Goal: Use online tool/utility: Utilize a website feature to perform a specific function

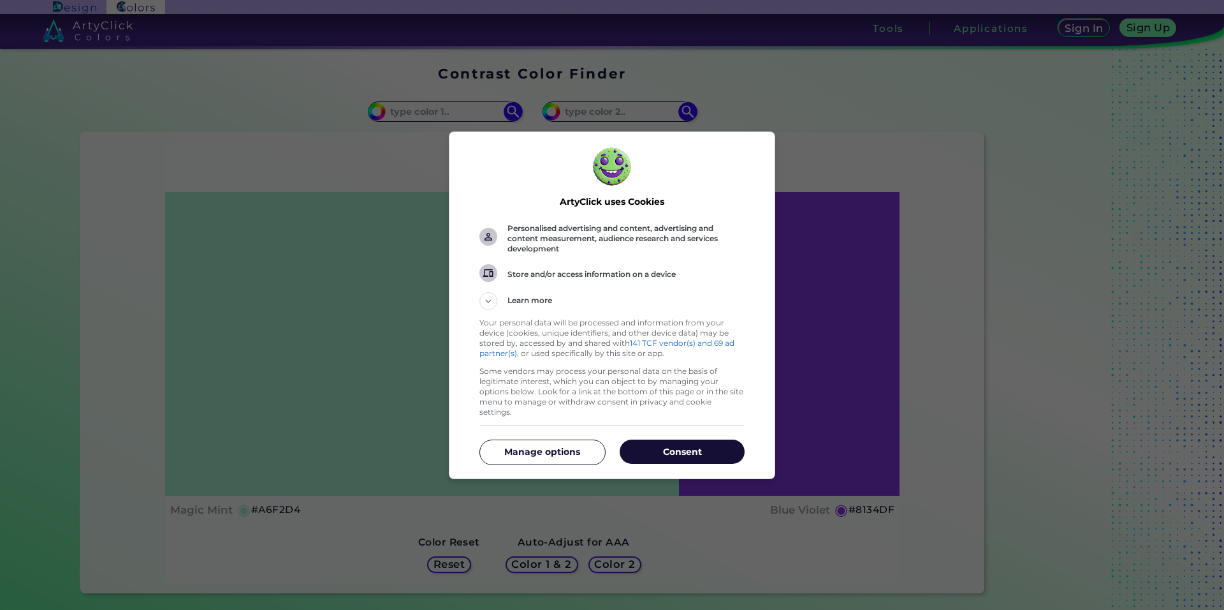
drag, startPoint x: 660, startPoint y: 443, endPoint x: 652, endPoint y: 457, distance: 15.4
click at [661, 445] on p "Consent" at bounding box center [682, 451] width 125 height 13
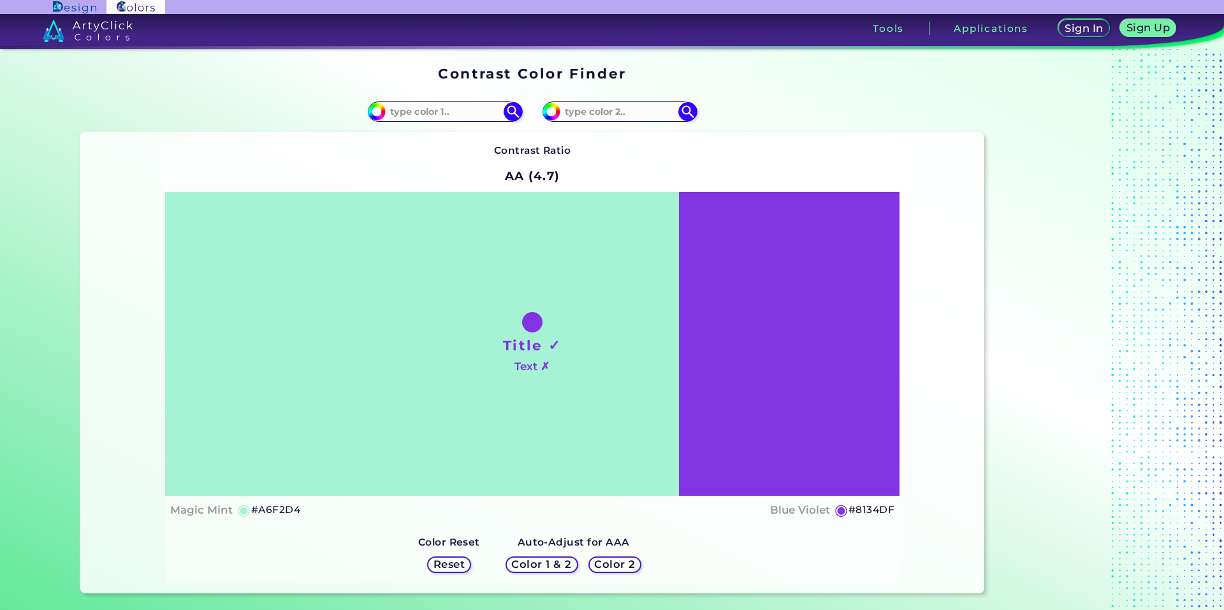
click at [467, 568] on div "Reset" at bounding box center [449, 564] width 40 height 15
click at [451, 559] on h5 "Reset" at bounding box center [449, 564] width 29 height 10
click at [453, 566] on h5 "Reset" at bounding box center [449, 564] width 29 height 10
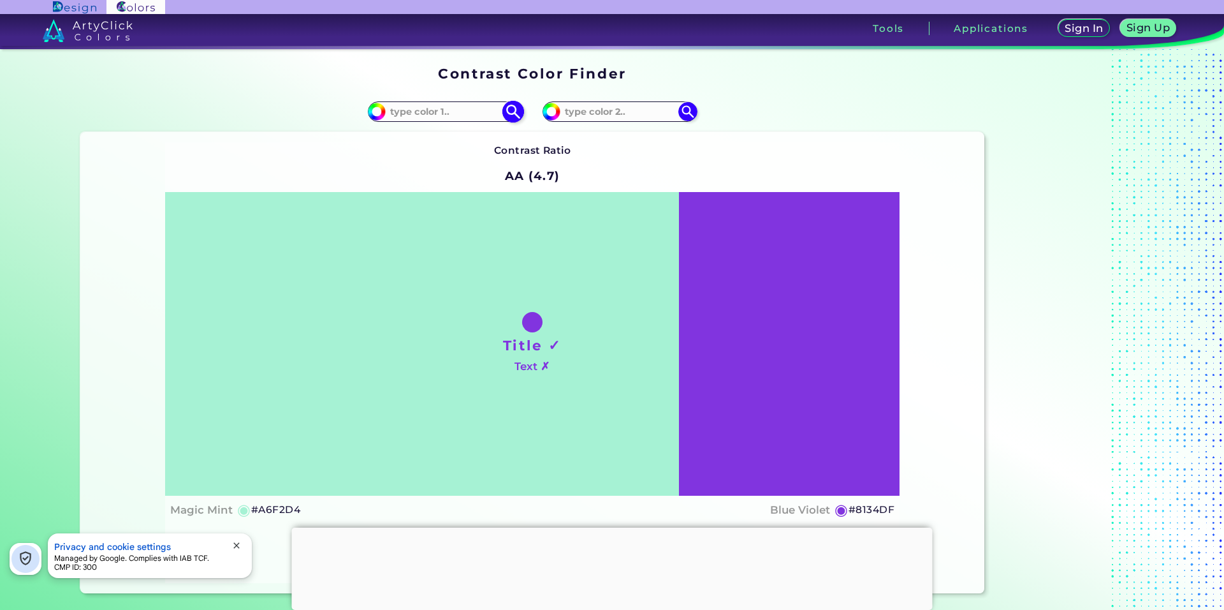
click at [375, 114] on input "#a6f2d4" at bounding box center [375, 110] width 16 height 16
type input "#aff2a6"
type input "#AFF2A6"
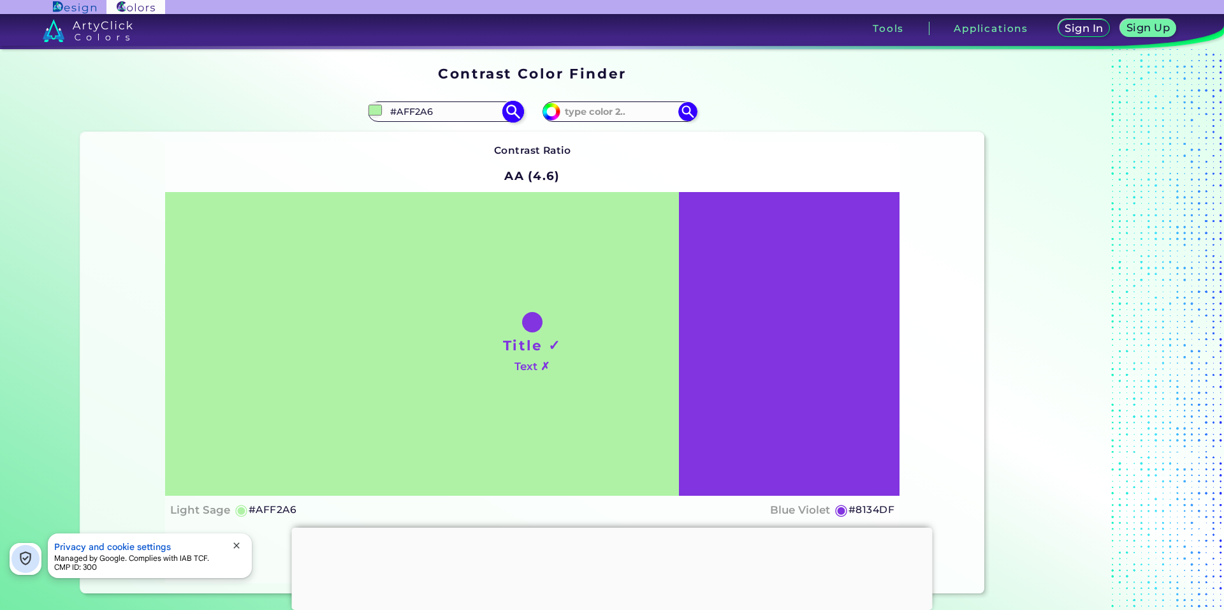
type input "#abf2a6"
type input "#ABF2A6"
type input "#a7f2a6"
type input "#A7F2A6"
type input "#a6f2a7"
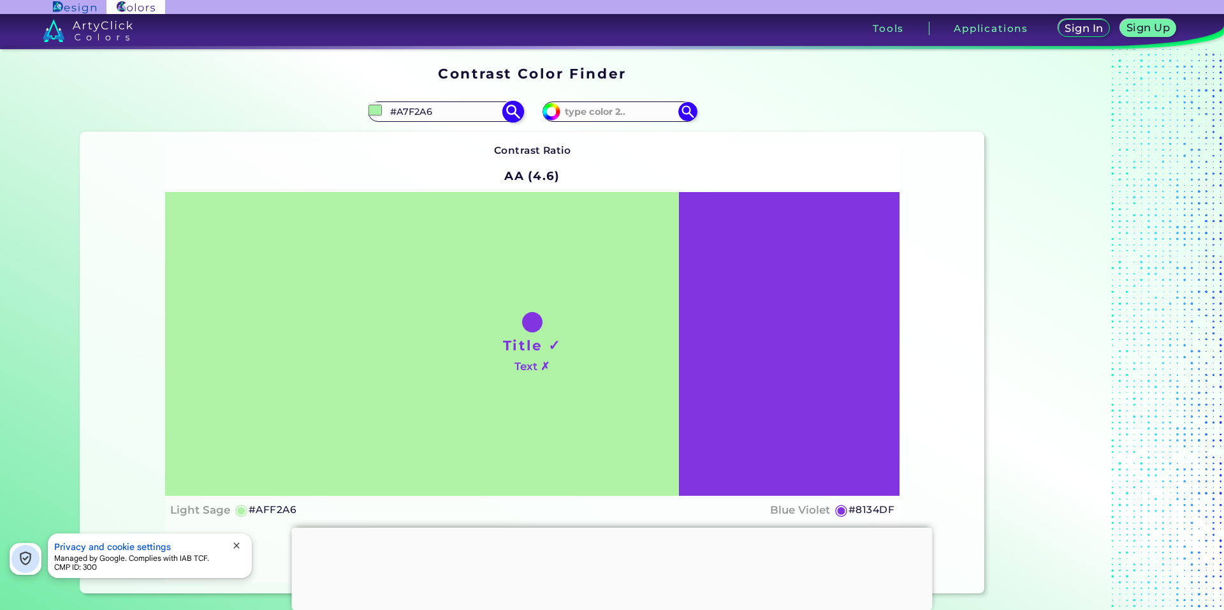
type input "#A6F2A7"
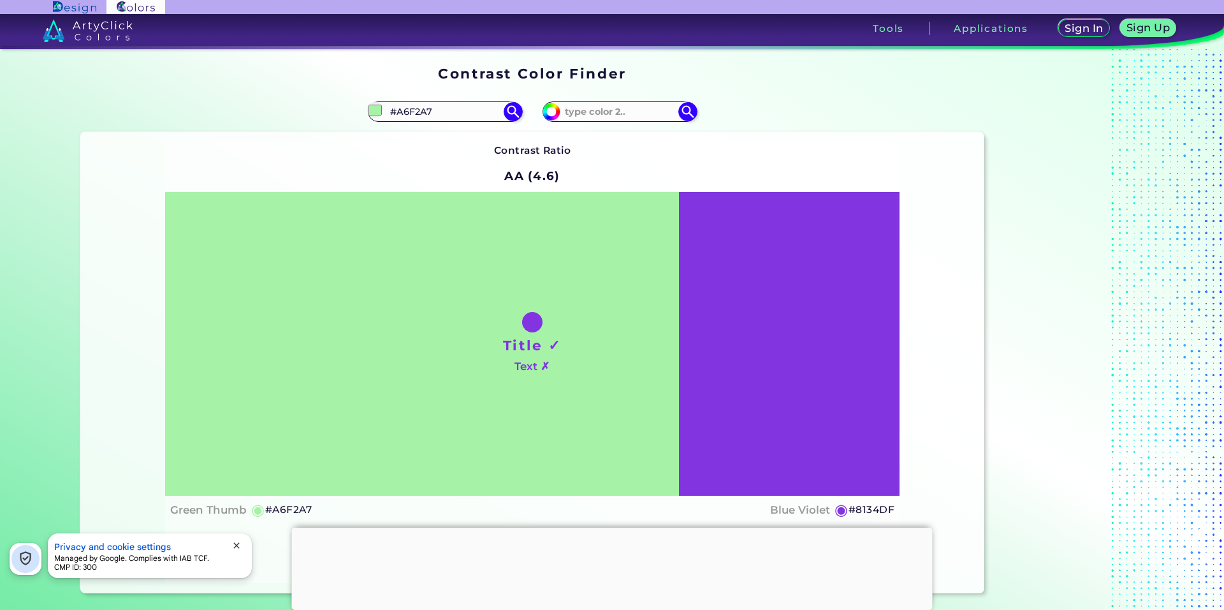
type input "#a6f2a7"
click at [769, 327] on div "Title ✓ Text ✗" at bounding box center [532, 343] width 735 height 303
click at [555, 115] on img at bounding box center [551, 111] width 19 height 19
click at [547, 112] on input "#8134df" at bounding box center [550, 110] width 16 height 16
type input "#6234df"
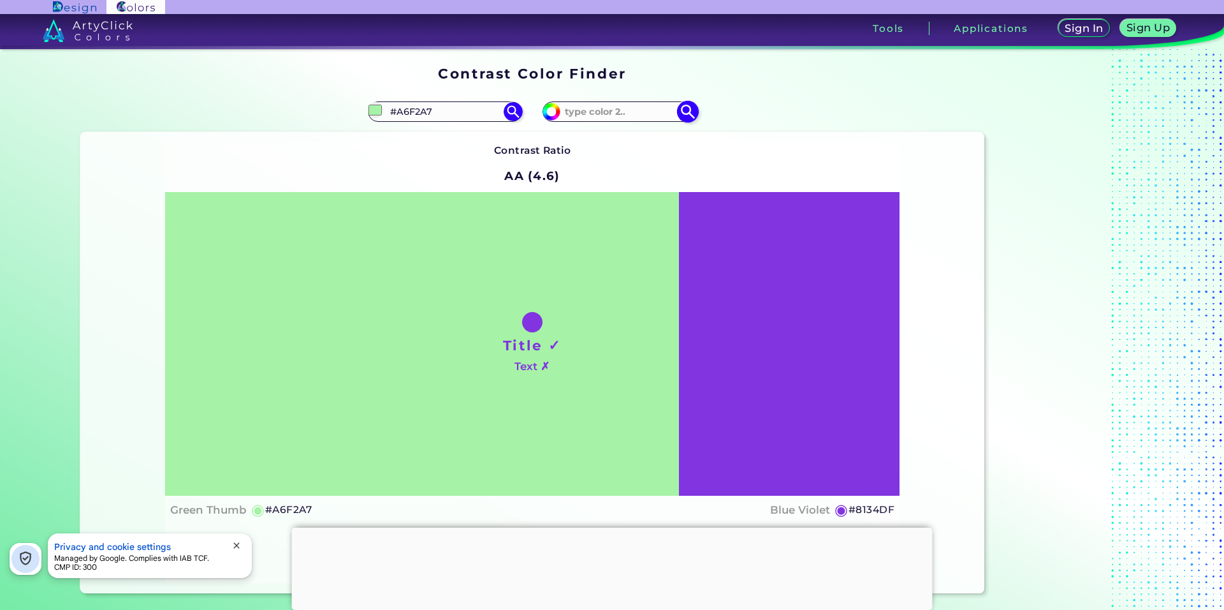
type input "#6234DF"
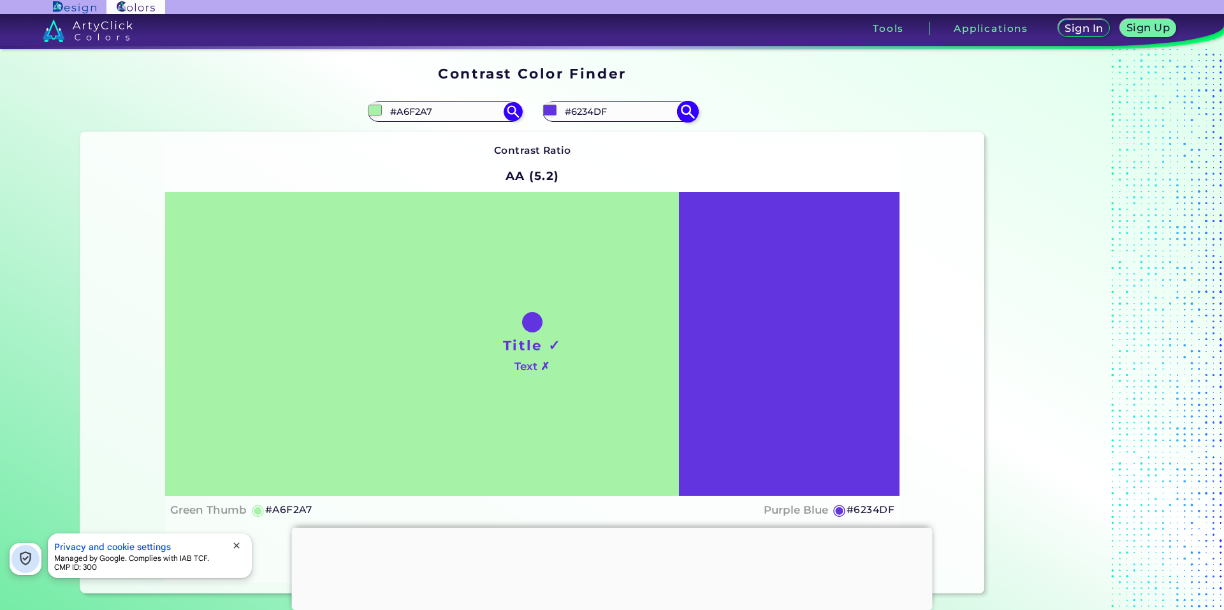
type input "#5634df"
type input "#5634DF"
type input "#5134df"
type input "#5134DF"
type input "#343adf"
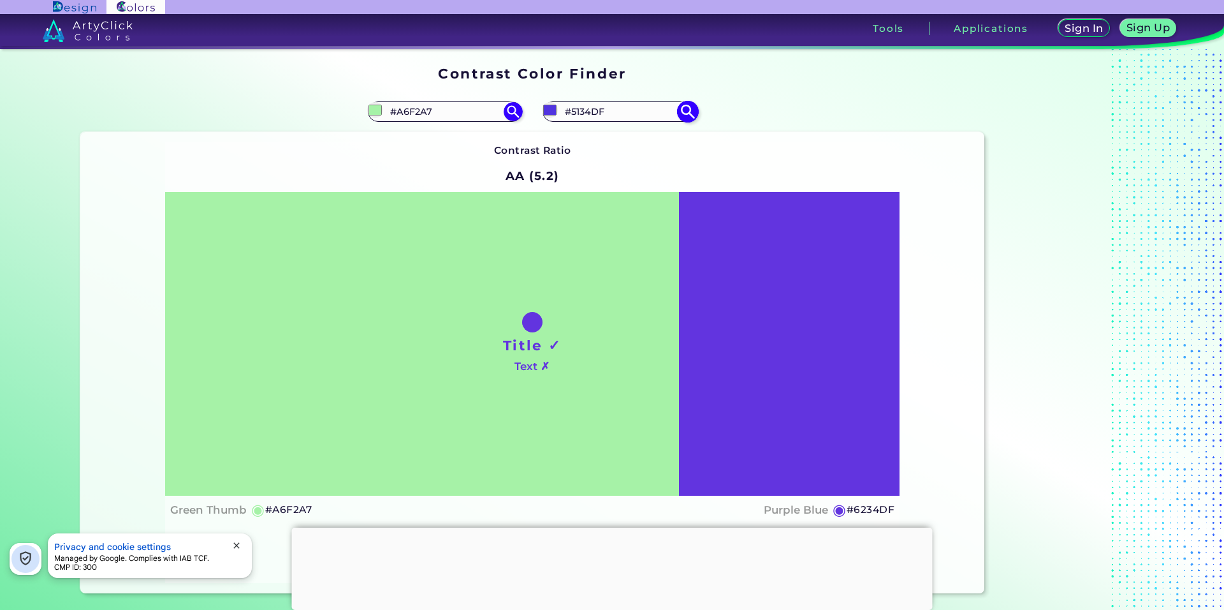
type input "#343ADF"
type input "#349edf"
type input "#349EDF"
type input "#34df51"
type input "#34DF51"
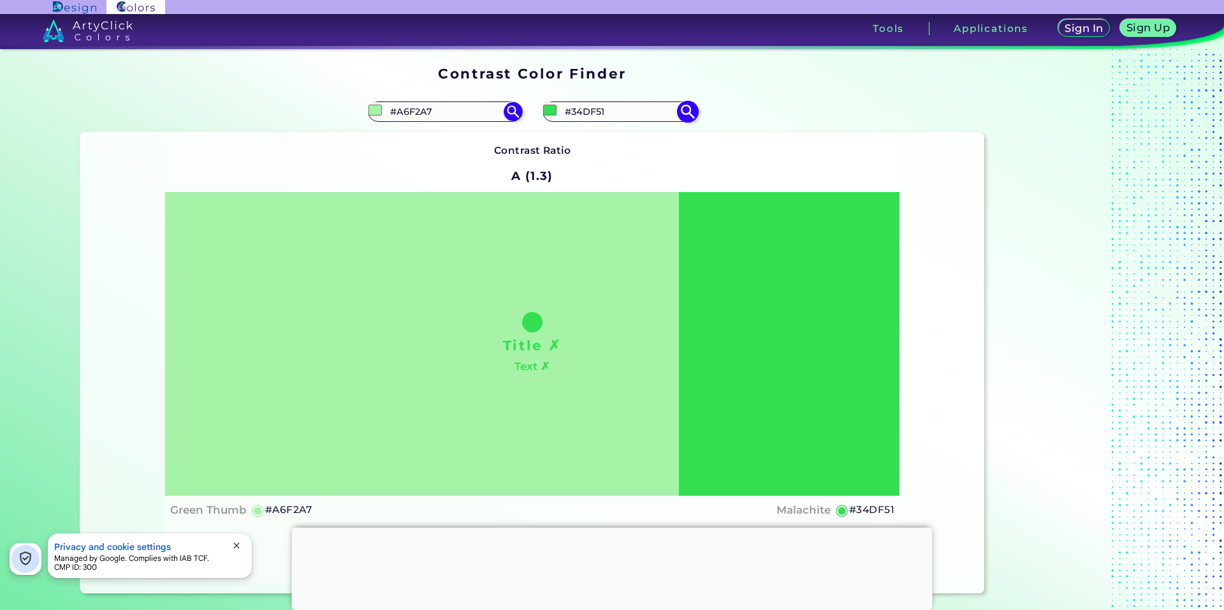
type input "#37df34"
type input "#37DF34"
type input "#34df37"
type input "#34DF37"
type input "#34df3f"
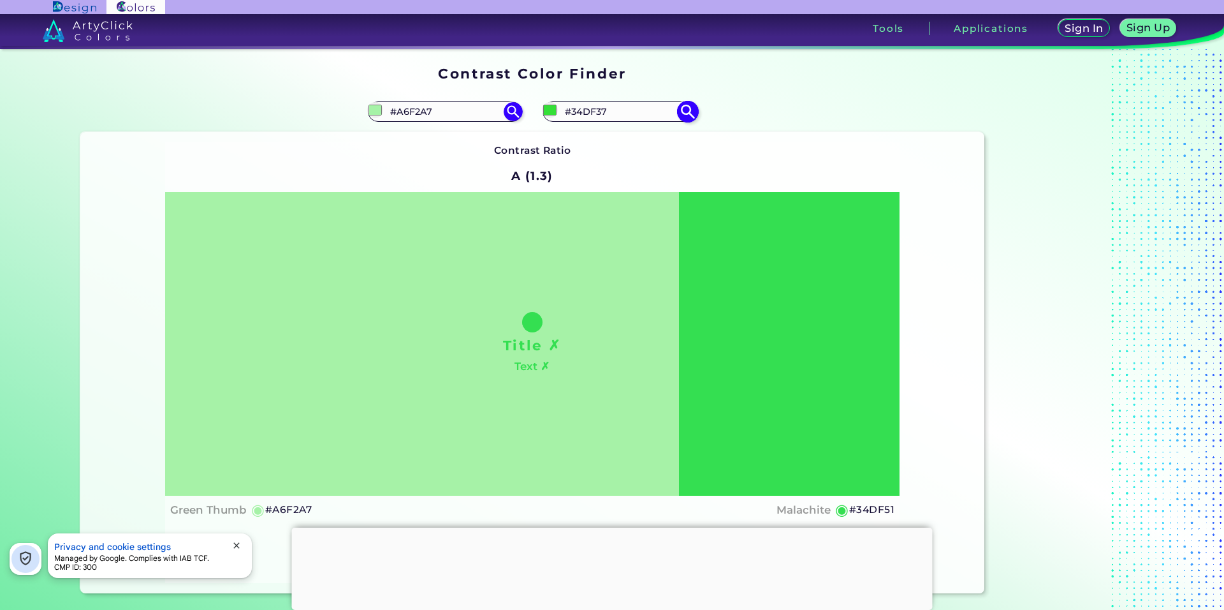
type input "#34DF3F"
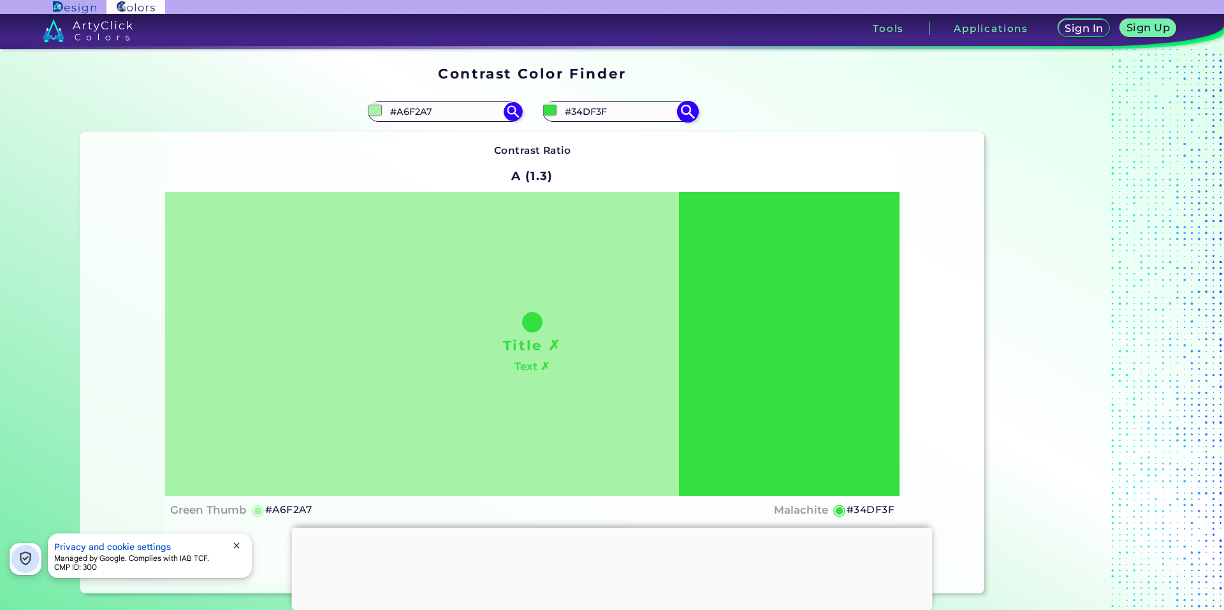
type input "#34df37"
type input "#34DF37"
type input "#37df34"
type input "#37DF34"
type input "#3fdf34"
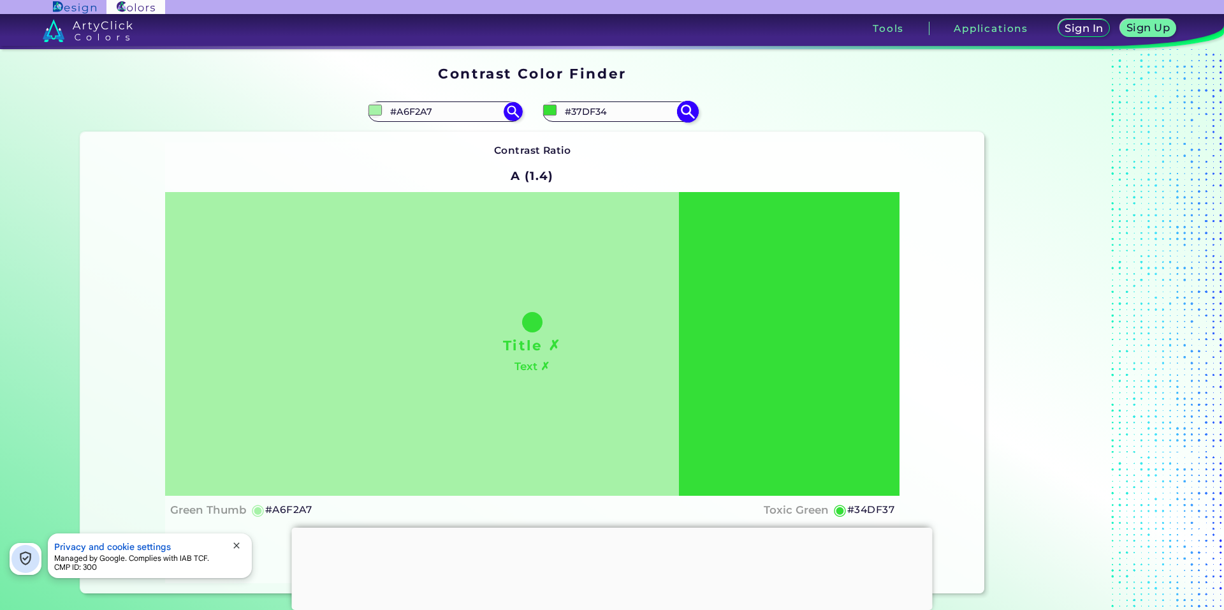
type input "#3FDF34"
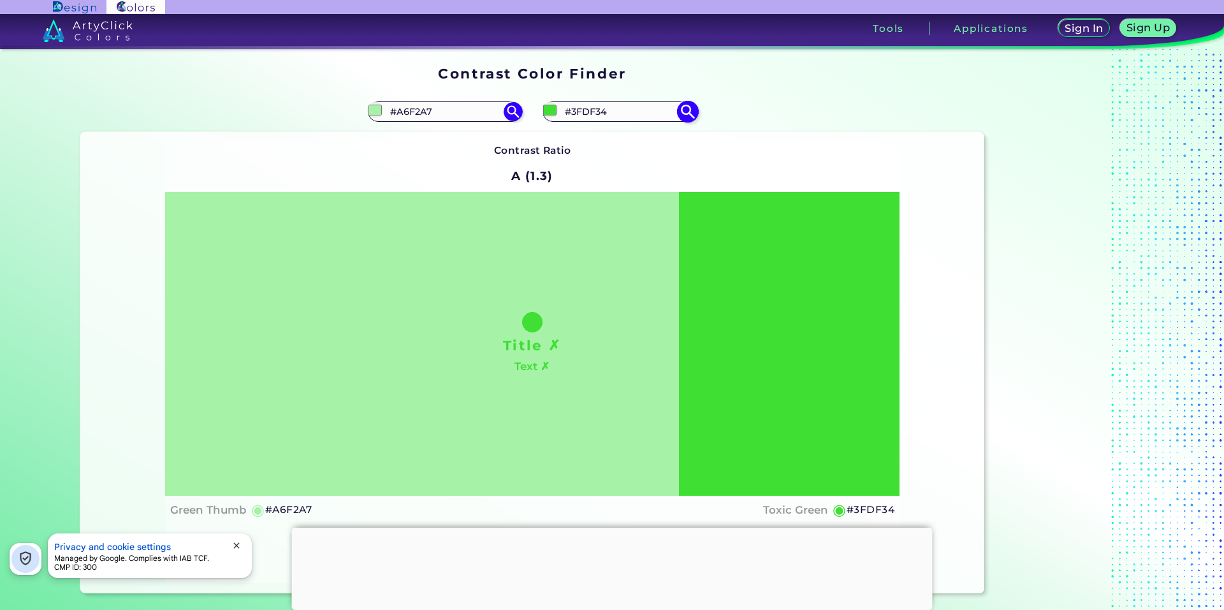
type input "#4ce740"
type input "#4CE740"
type input "#4be93f"
type input "#4BE93F"
type input "#46e83b"
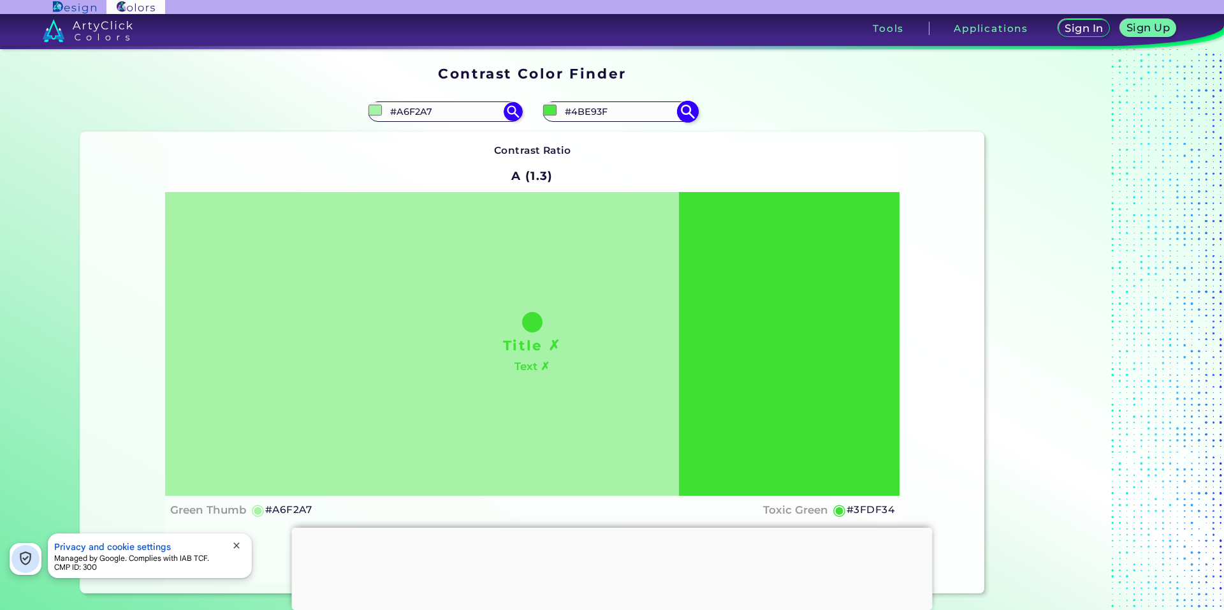
type input "#46E83B"
type input "#48e63d"
type input "#48E63D"
type input "#45e43a"
type input "#45E43A"
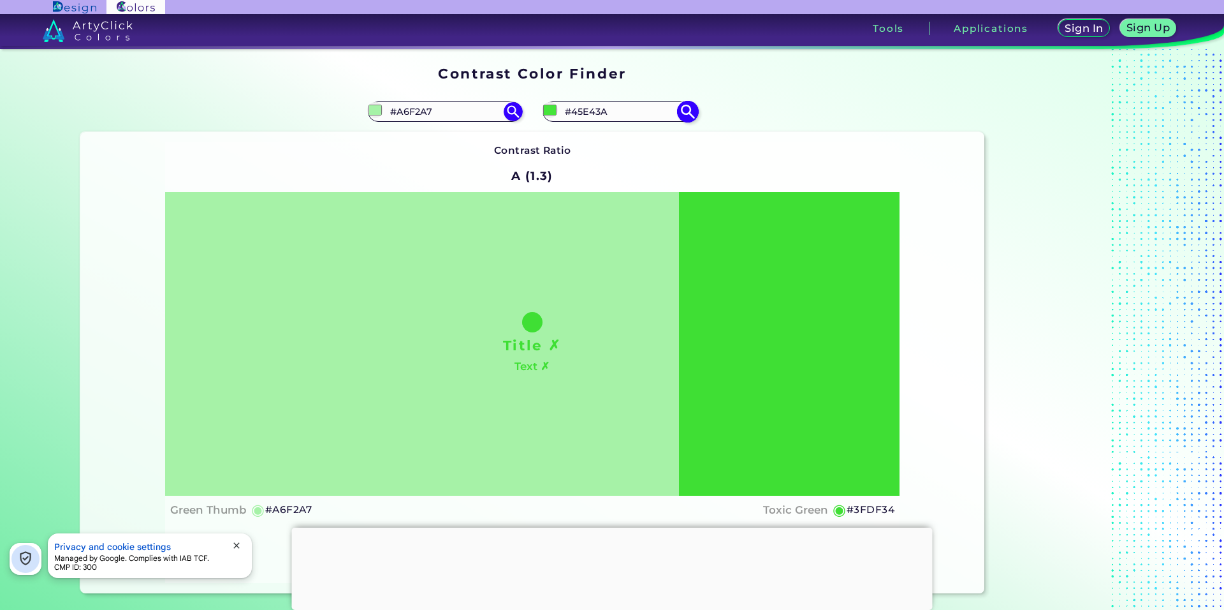
type input "#46e33b"
type input "#46E33B"
type input "#43e137"
type input "#43E137"
type input "#43dc38"
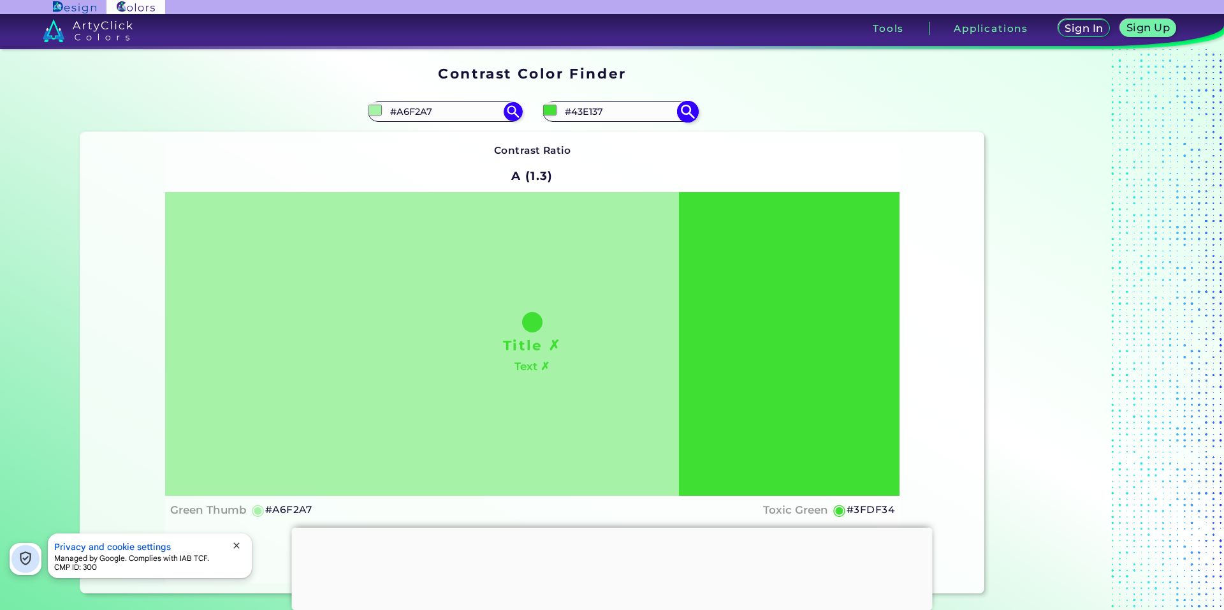
type input "#43DC38"
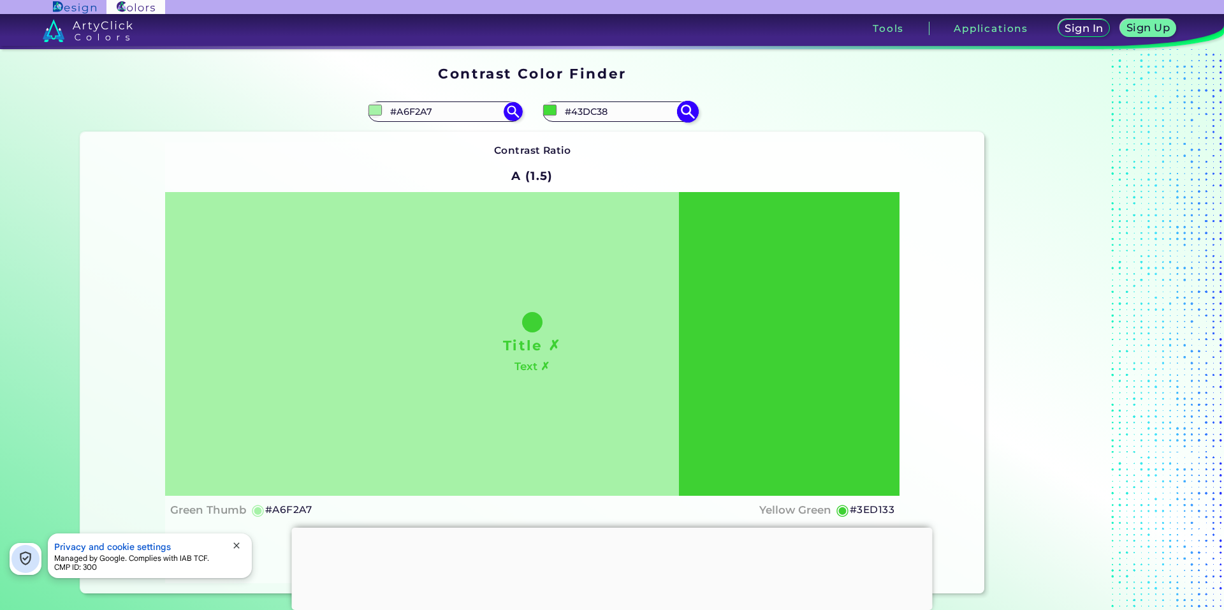
type input "#3ed133"
type input "#3ED133"
type input "#33bc29"
type input "#33BC29"
type input "#2ca923"
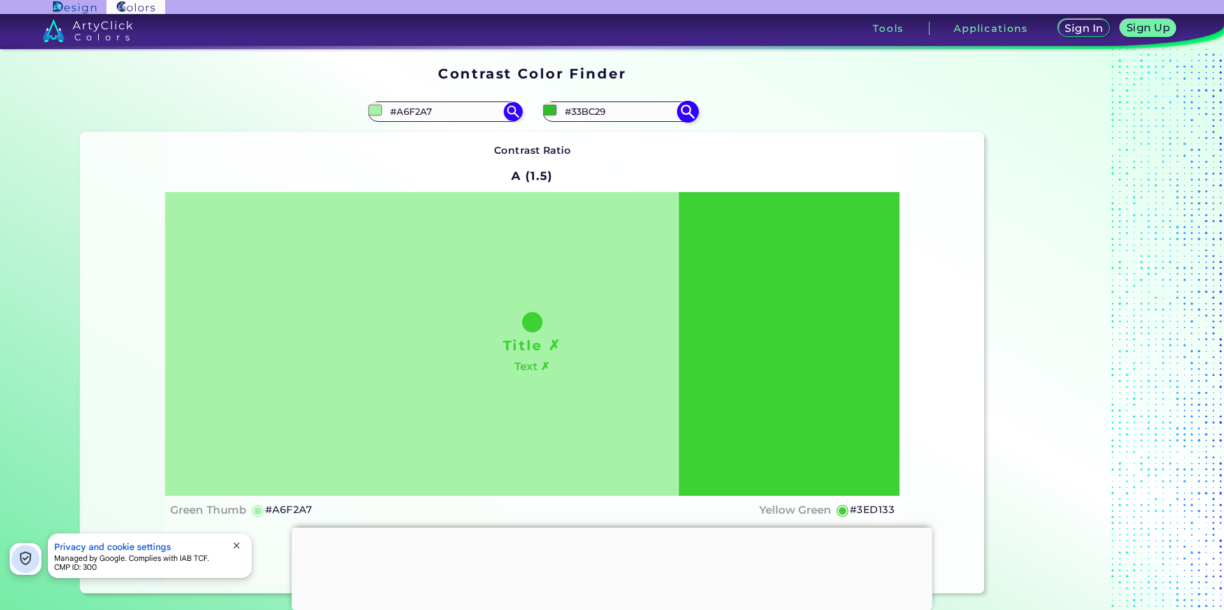
type input "#2CA923"
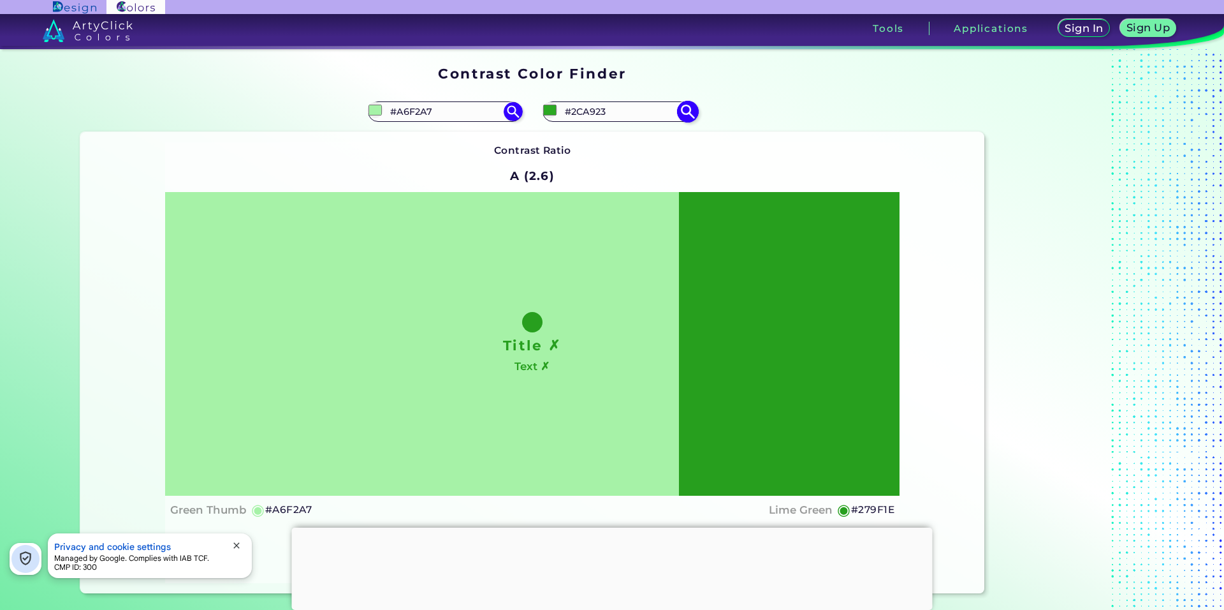
type input "#23981b"
type input "#23981B"
type input "#209018"
type input "#1f8c17"
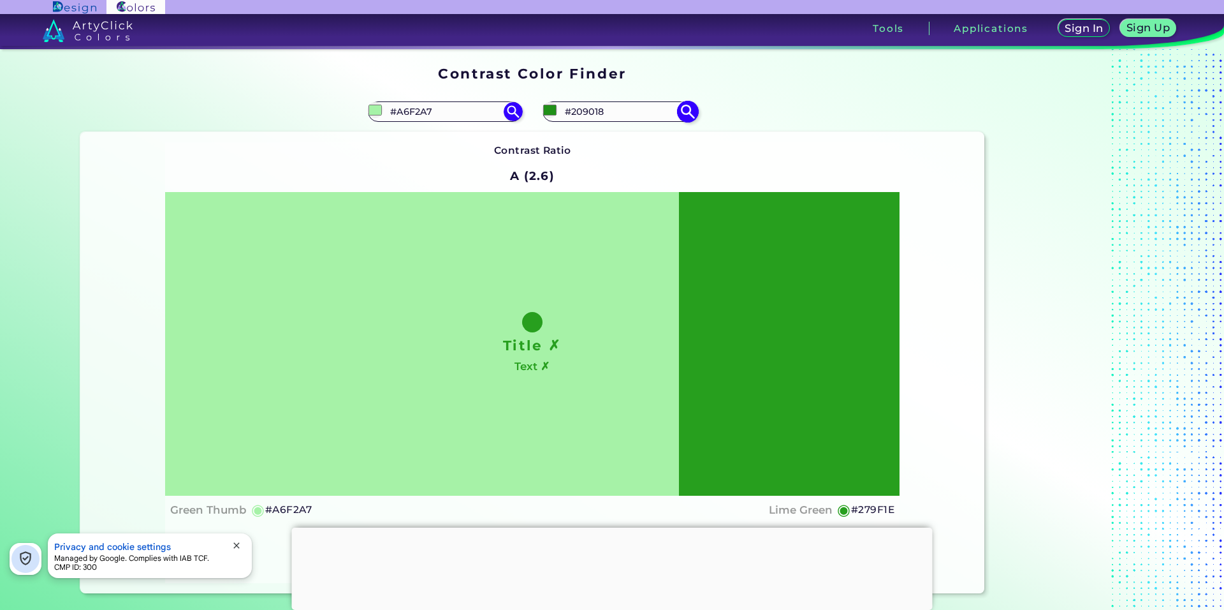
type input "#1F8C17"
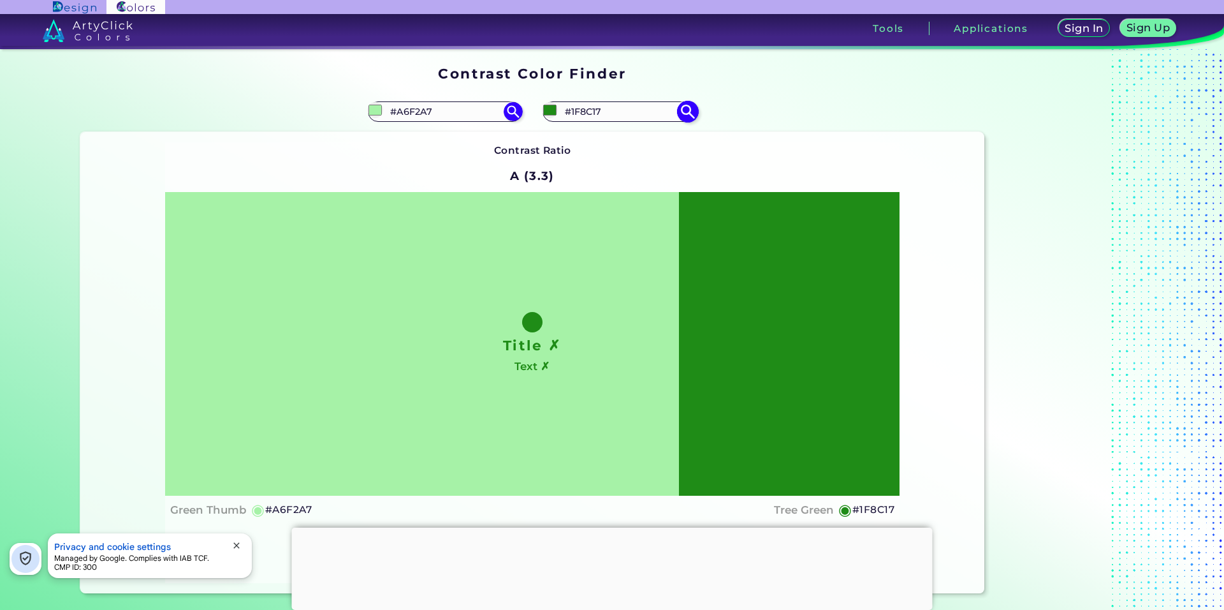
type input "#1e8d16"
type input "#1E8D16"
type input "#1e8816"
type input "#1E8816"
type input "#1d8915"
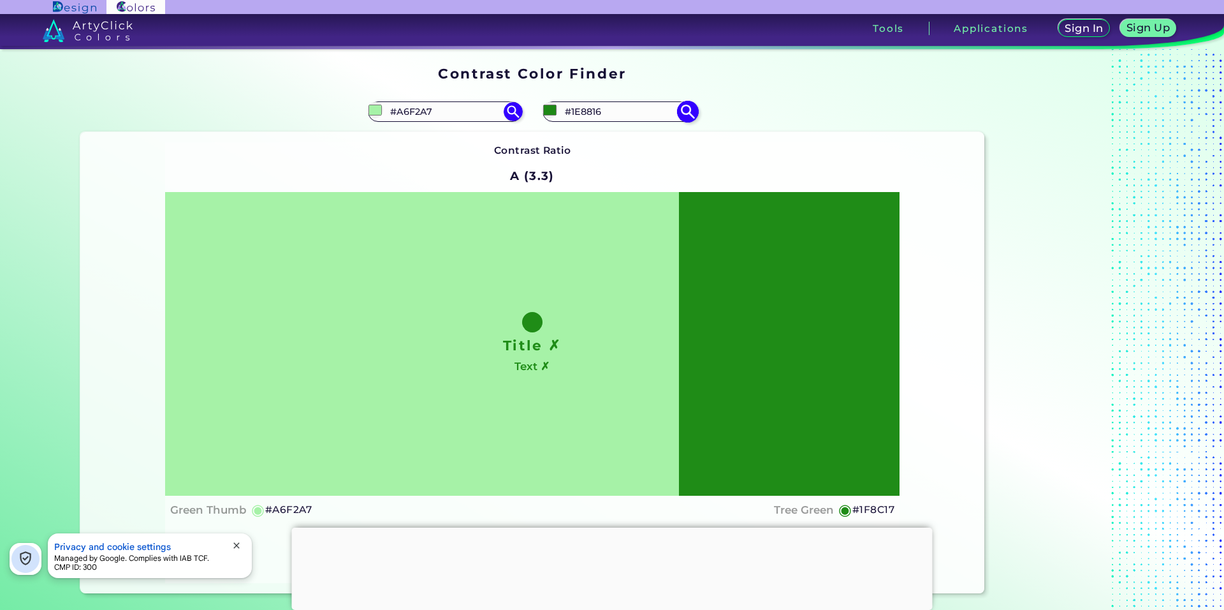
type input "#1D8915"
type input "#1b8514"
type input "#1B8514"
type input "#1b8613"
type input "#1B8613"
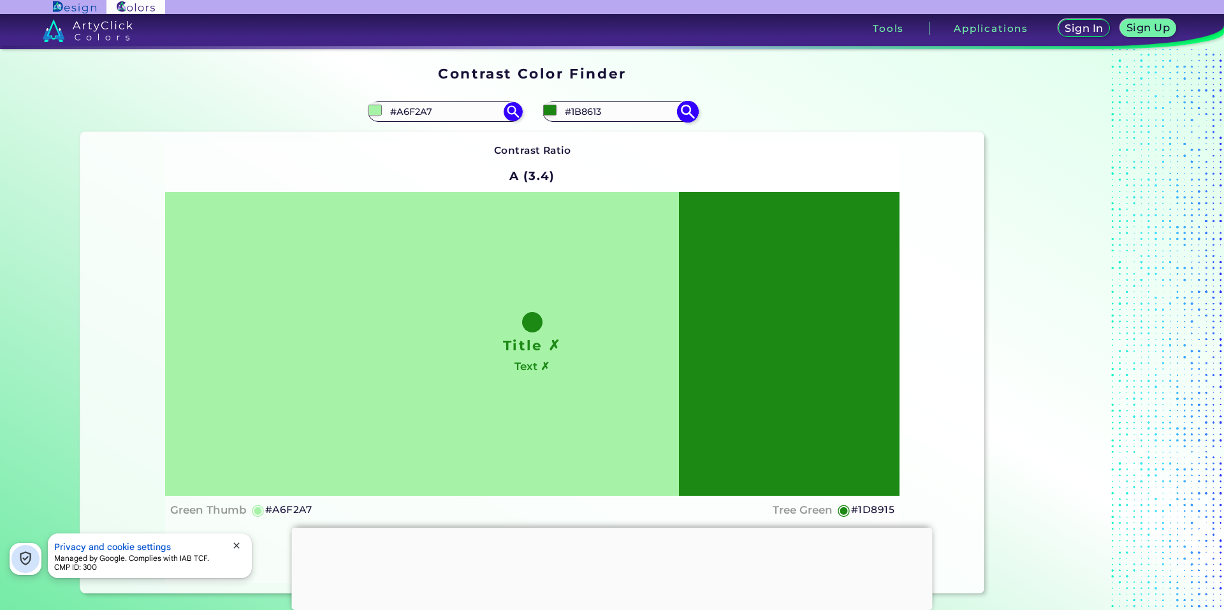
type input "#198212"
type input "#177f10"
type input "#177F10"
type input "#157c0e"
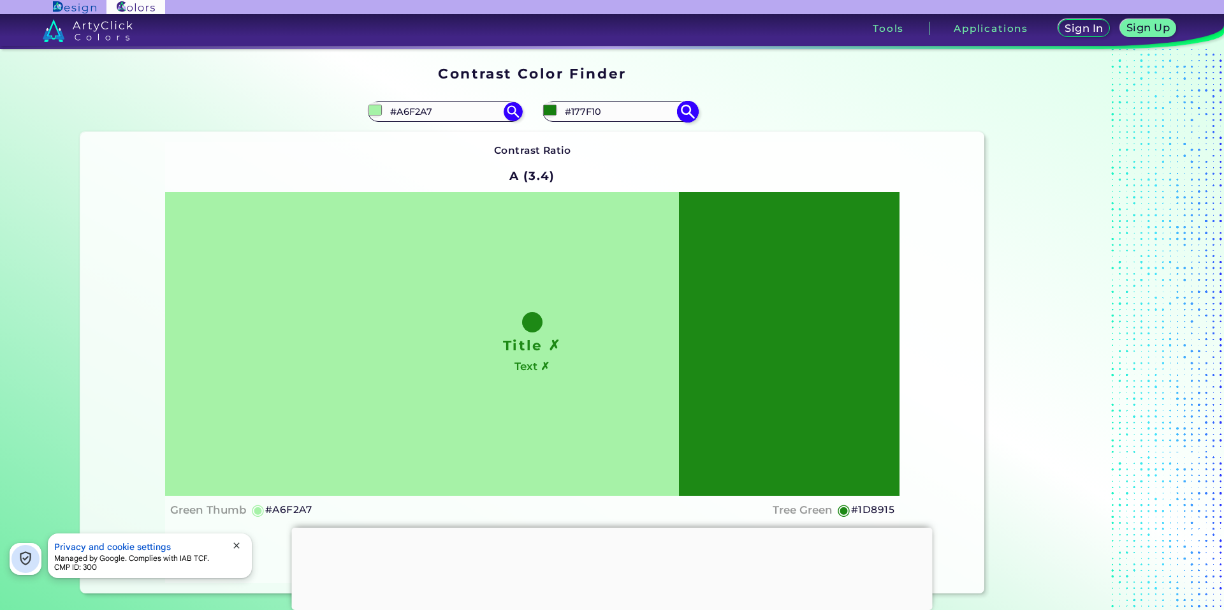
type input "#157C0E"
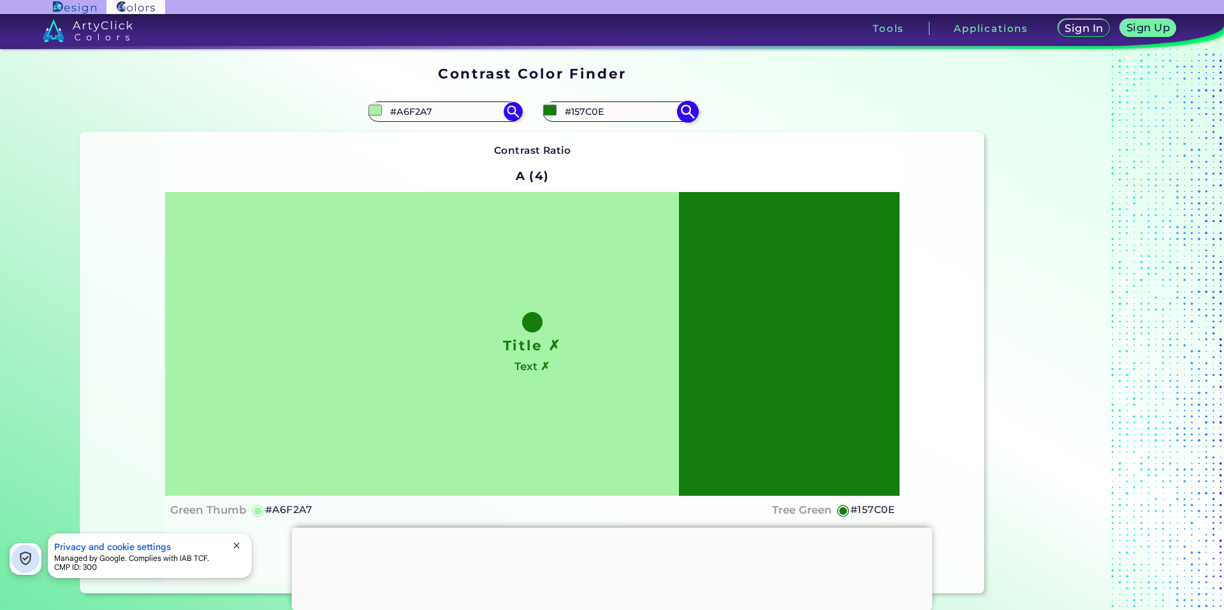
type input "#167b0e"
type input "#167B0E"
type input "#187e10"
type input "#187E10"
type input "#187e11"
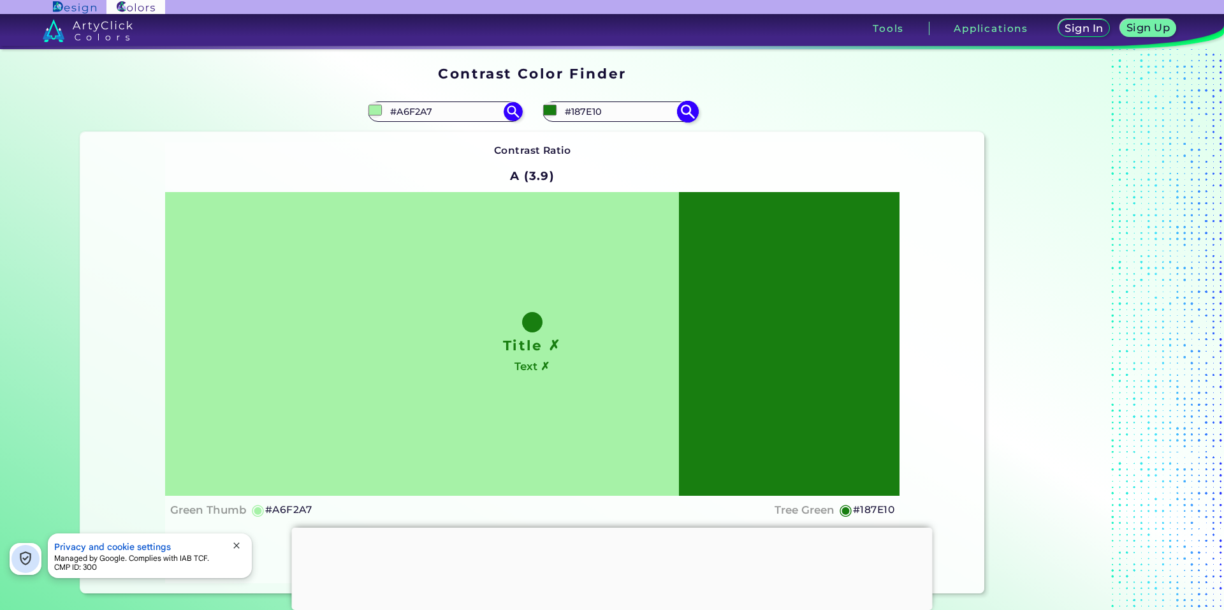
type input "#187E11"
type input "#197d12"
type input "#197D12"
type input "#1a7c13"
type input "#1A7C13"
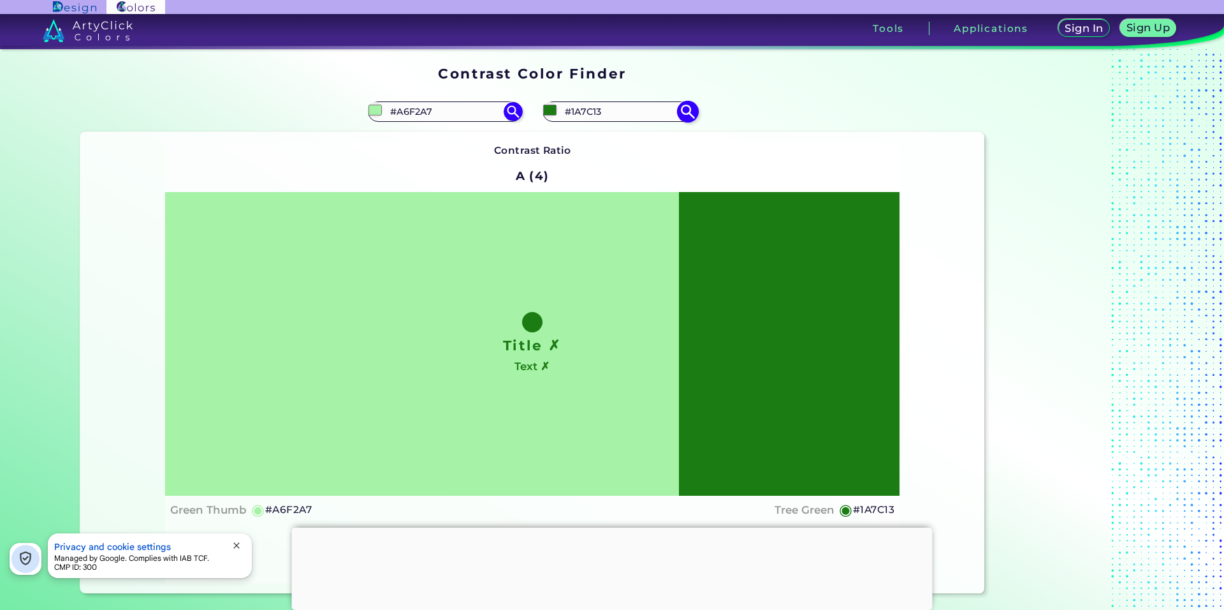
type input "#1b7b14"
type input "#1B7B14"
type input "#1c7e15"
type input "#1C7E15"
type input "#1c7f15"
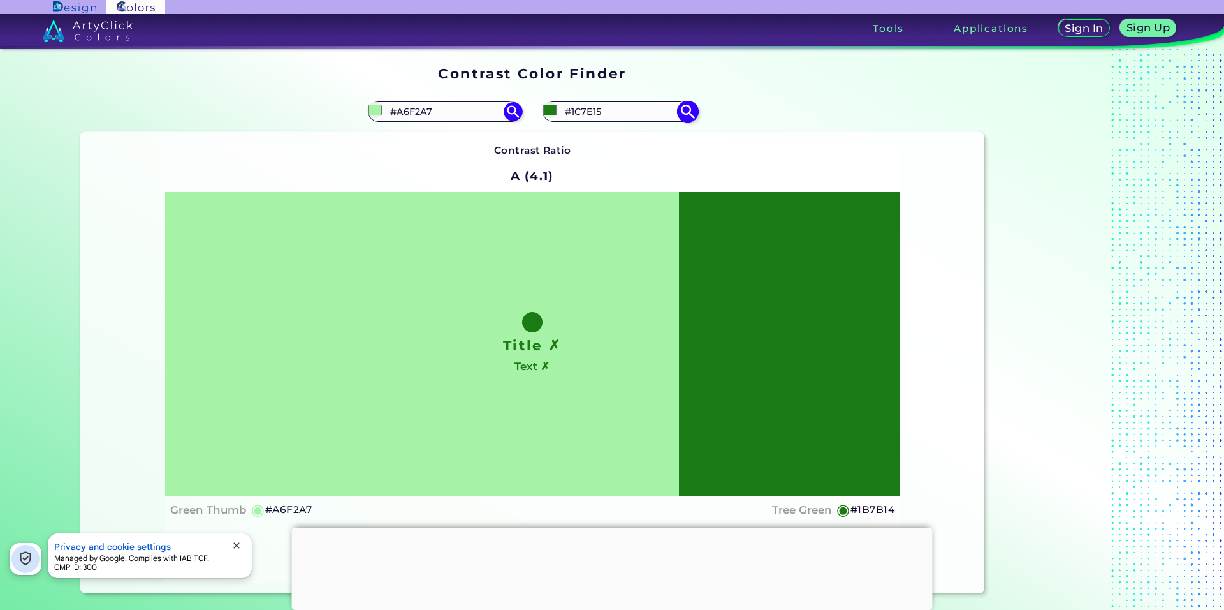
type input "#1C7F15"
type input "#1d7e16"
type input "#1D7E16"
type input "#1c7e15"
type input "#1C7E15"
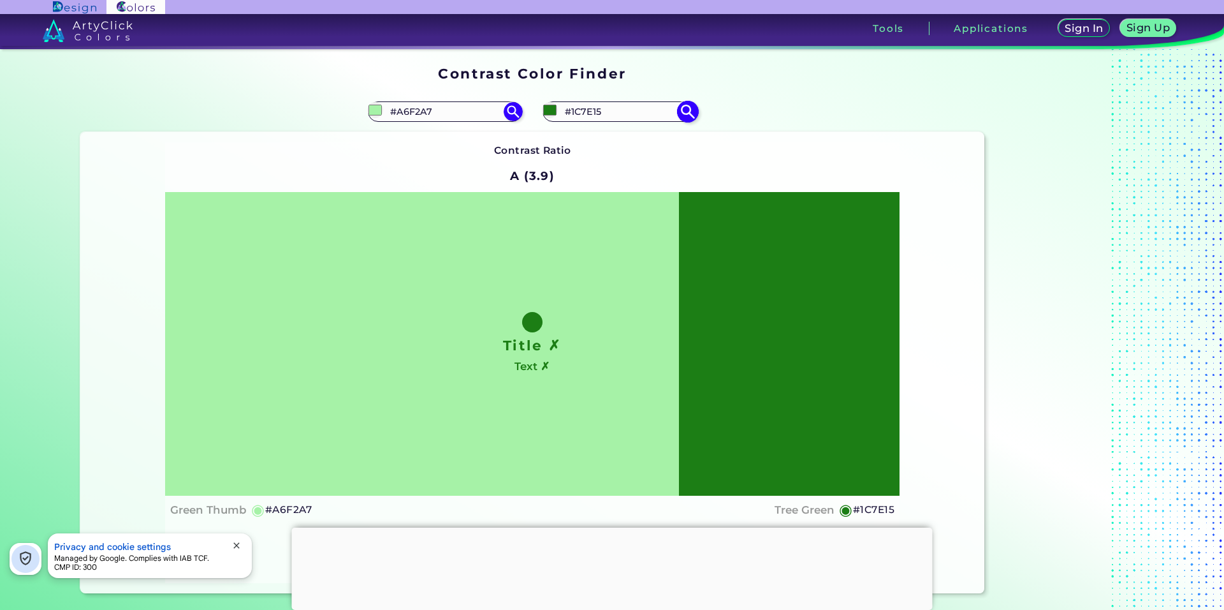
type input "#1d8316"
type input "#1D8316"
type input "#1e8217"
type input "#1E8217"
type input "#1e8717"
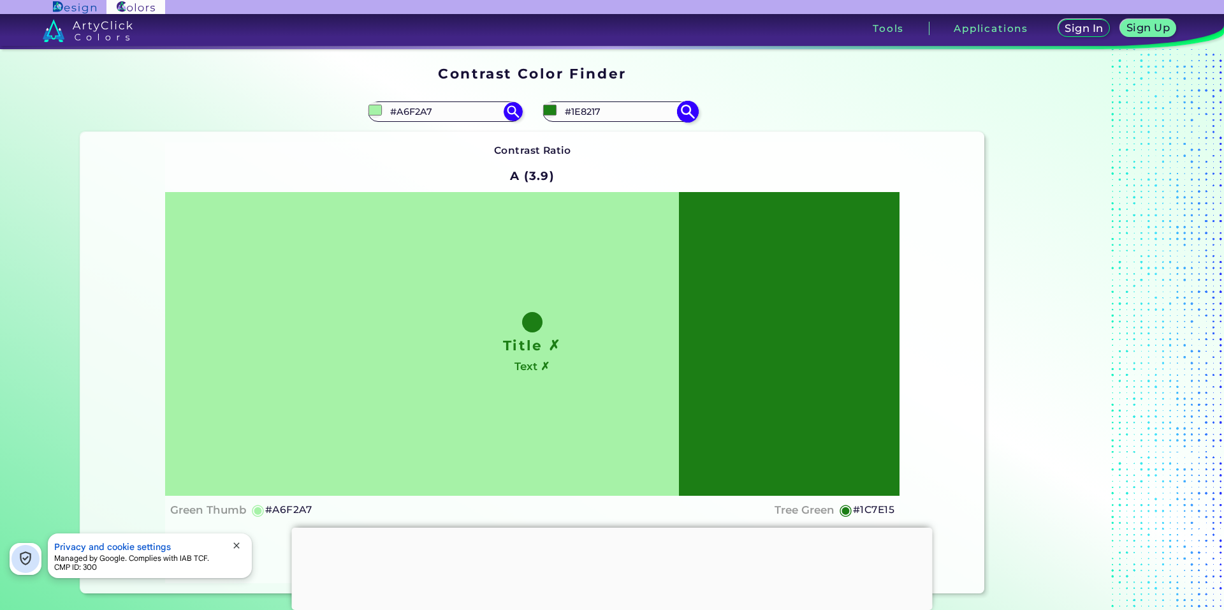
type input "#1E8717"
type input "#208b18"
type input "#208B18"
type input "#1f8c18"
type input "#1F8C18"
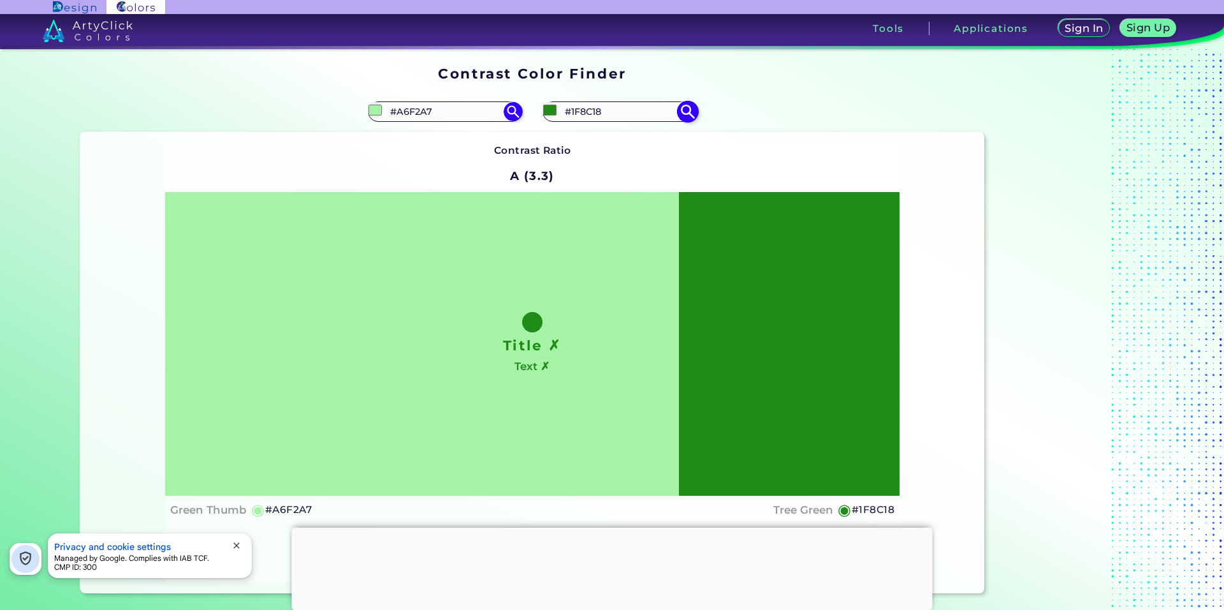
type input "#208b18"
type input "#208B18"
type input "#1e8717"
type input "#1E8717"
type input "#1d8316"
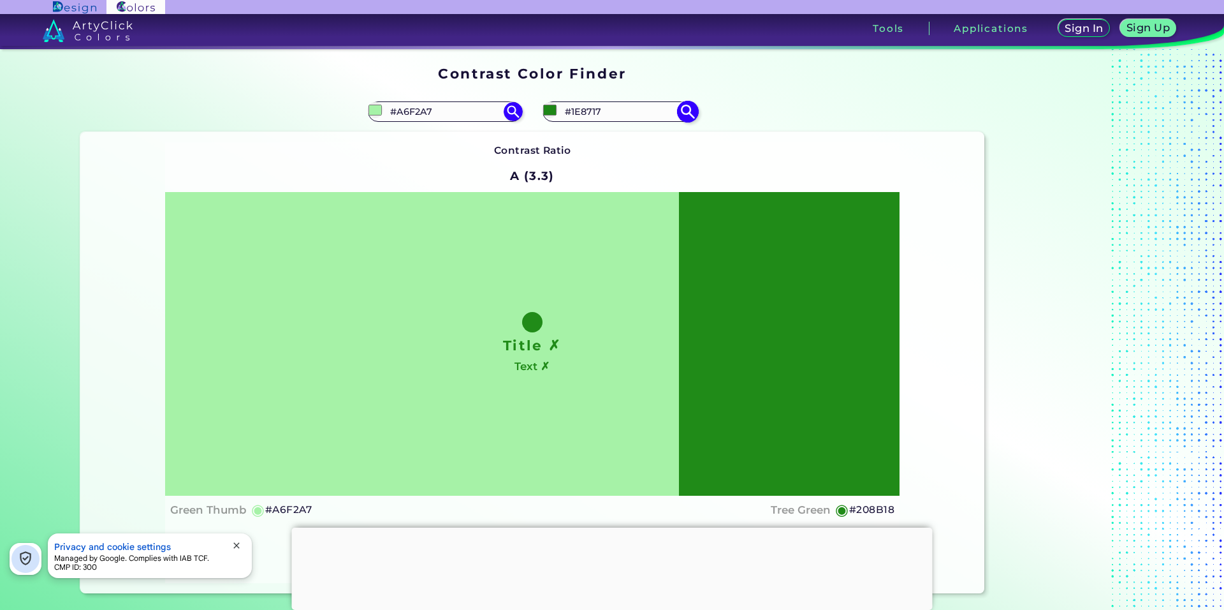
type input "#1D8316"
type input "#1d8316"
click at [748, 168] on div "Contrast Ratio A (3.7) Title ✗ Text ✗ Green Thumb ◉ #A6F2A7 ◉" at bounding box center [532, 362] width 735 height 440
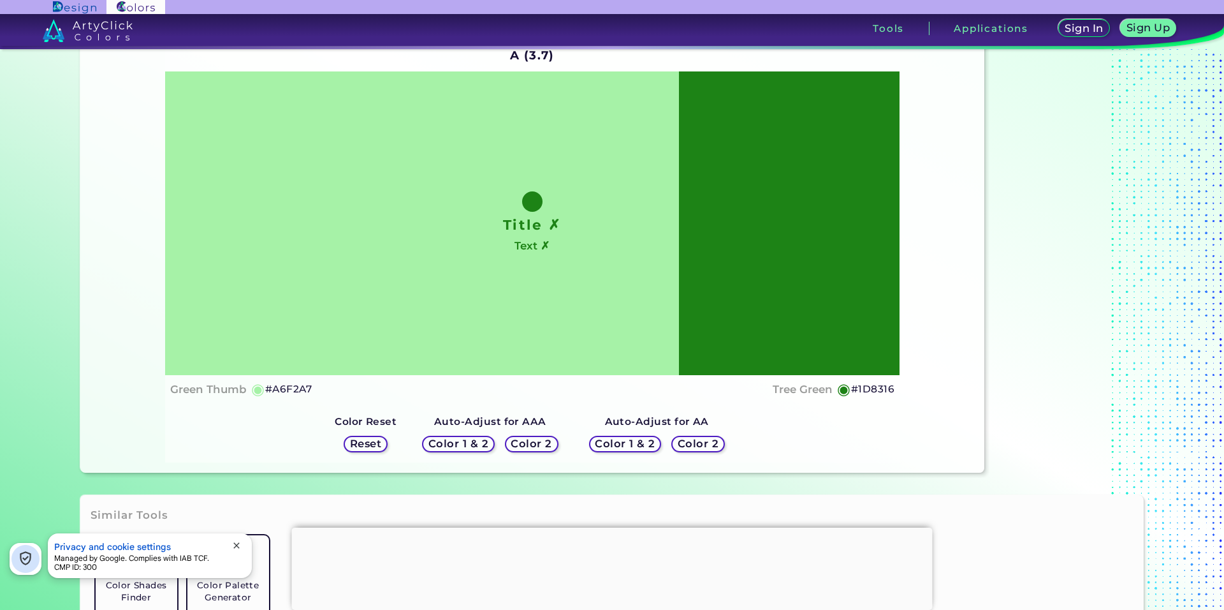
scroll to position [128, 0]
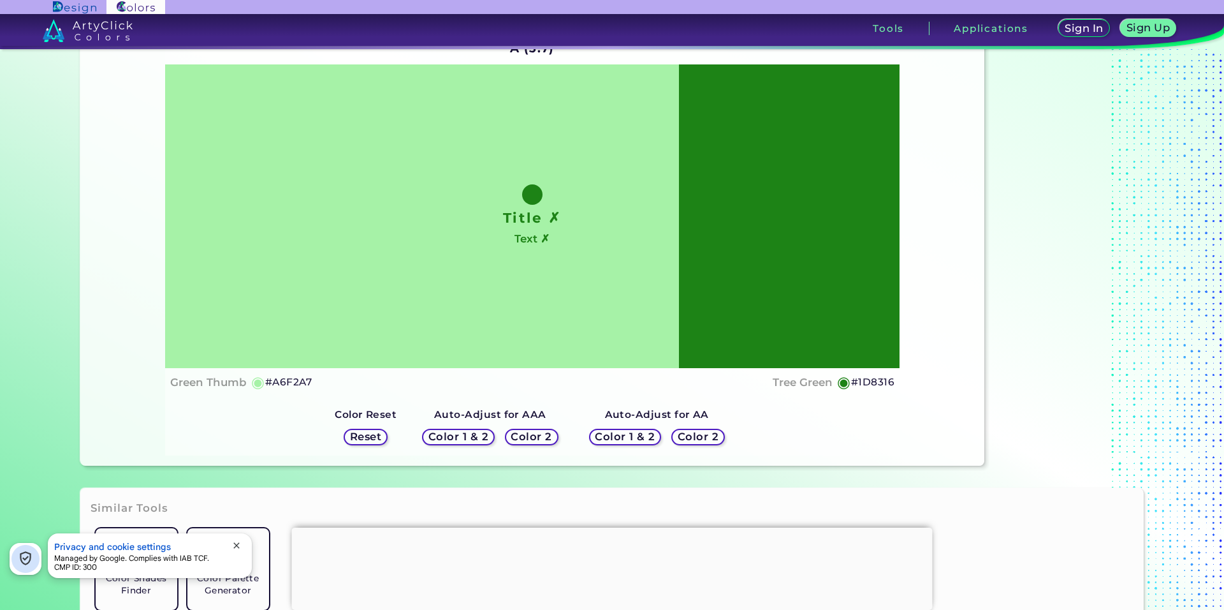
click at [471, 433] on h5 "Color 1 & 2" at bounding box center [458, 437] width 55 height 10
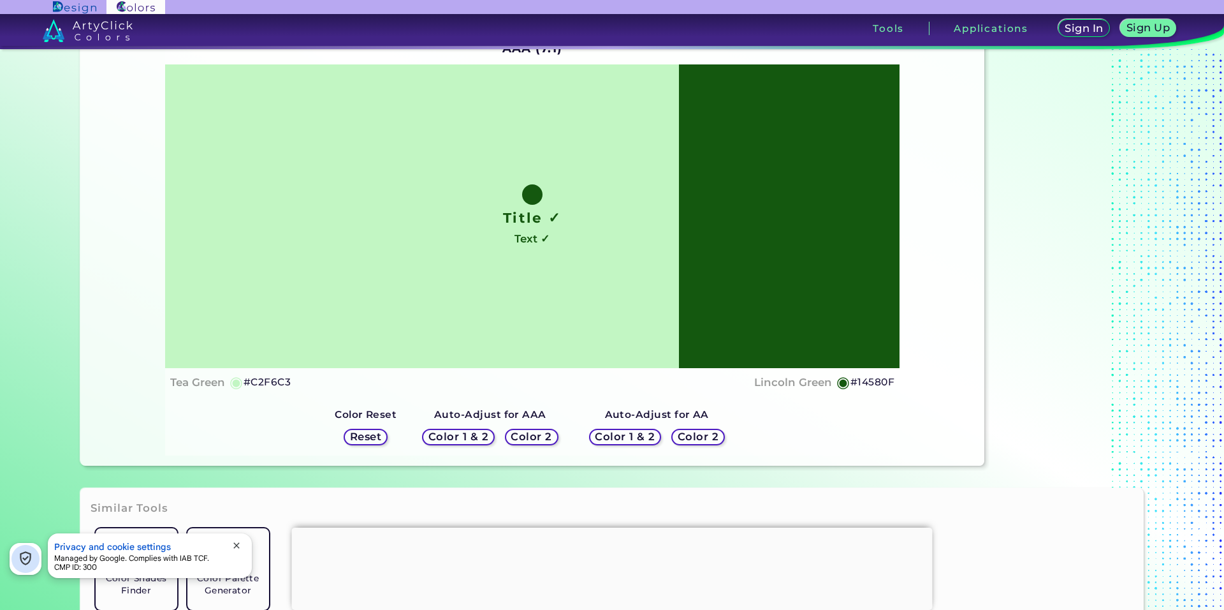
click at [471, 432] on h5 "Color 1 & 2" at bounding box center [457, 437] width 55 height 10
click at [626, 439] on h5 "Color 1 & 2" at bounding box center [625, 437] width 55 height 10
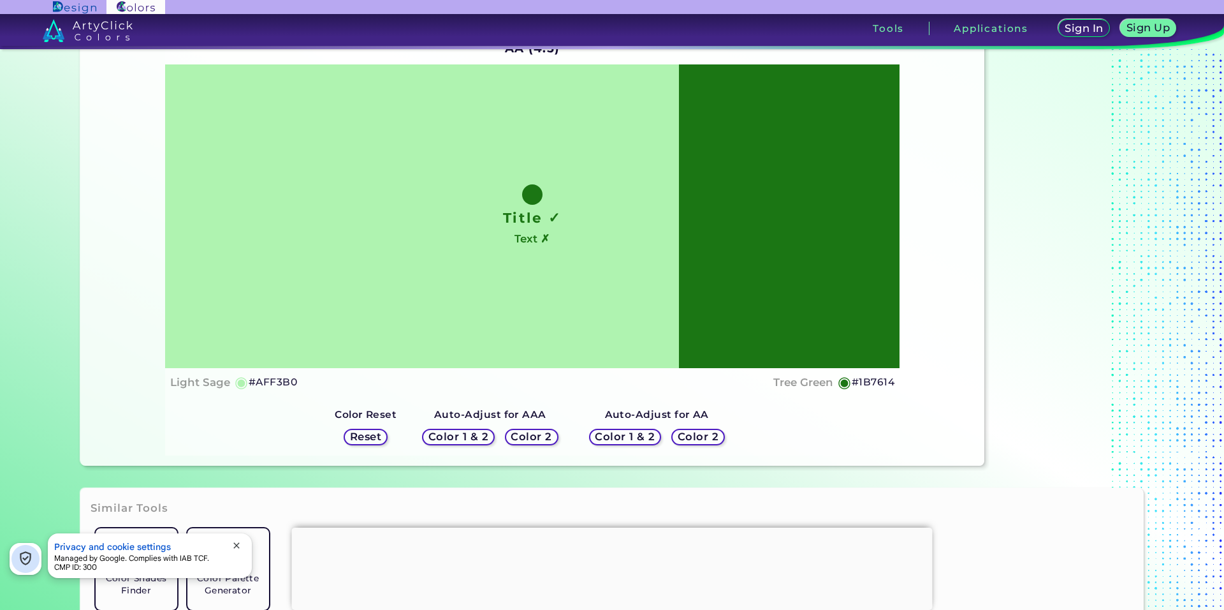
click at [626, 439] on h5 "Color 1 & 2" at bounding box center [625, 437] width 55 height 10
click at [465, 438] on h5 "Color 1 & 2" at bounding box center [458, 437] width 55 height 10
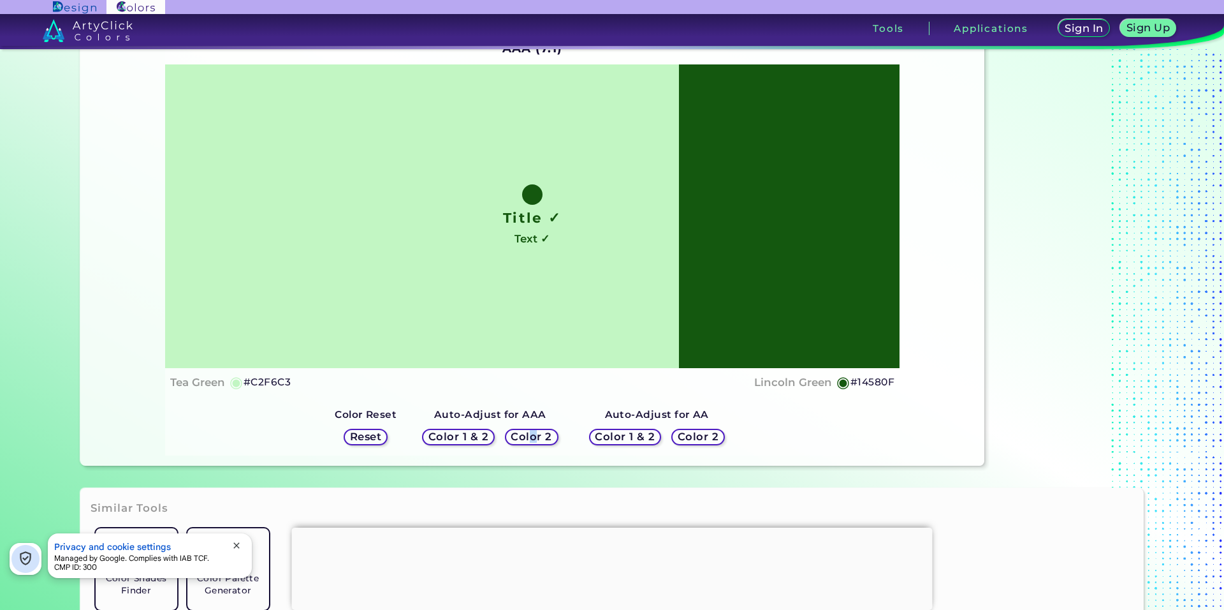
click at [531, 440] on h5 "Color 2" at bounding box center [531, 437] width 37 height 10
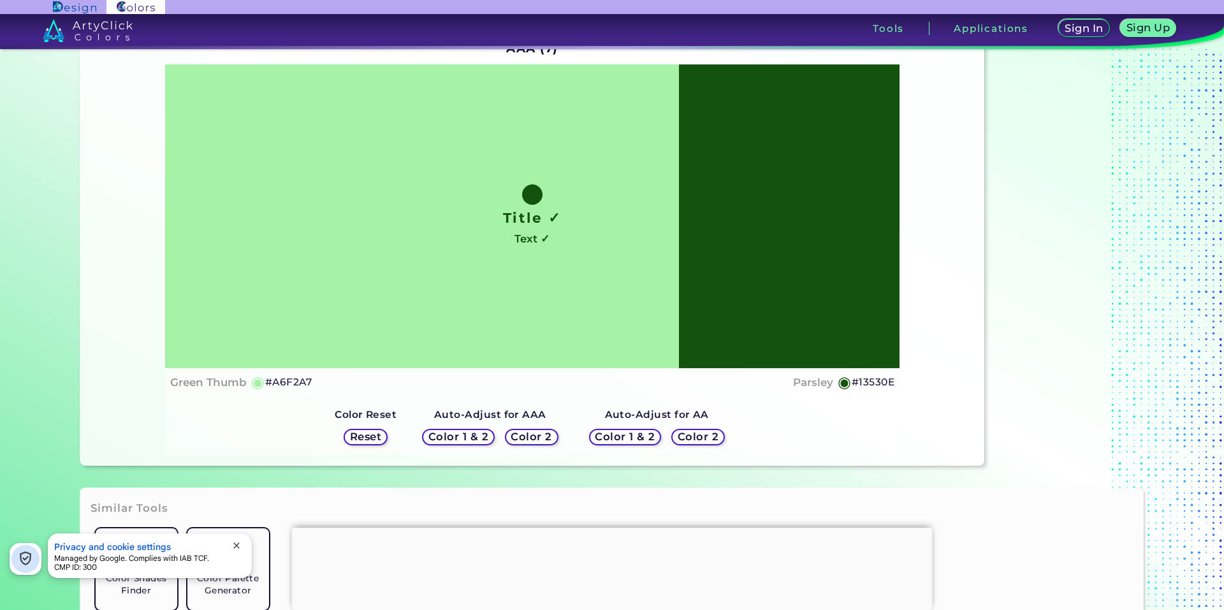
click at [686, 442] on h5 "Color 2" at bounding box center [699, 437] width 40 height 10
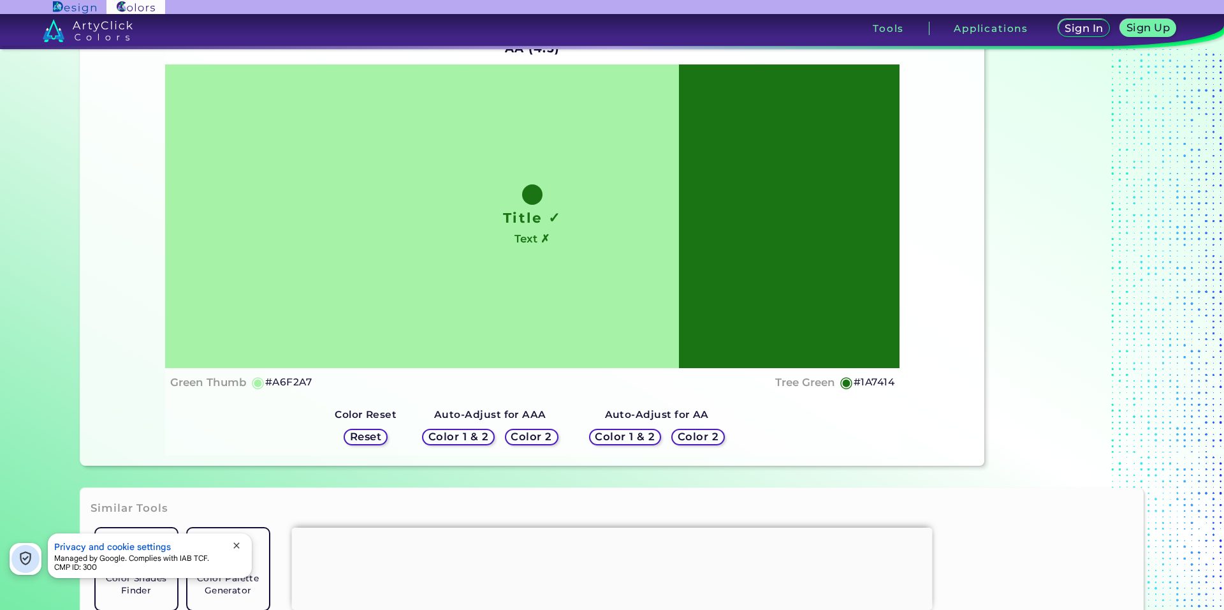
click at [686, 441] on h5 "Color 2" at bounding box center [699, 437] width 38 height 10
click at [686, 440] on h5 "Color 2" at bounding box center [699, 437] width 38 height 10
click at [656, 440] on div "Color 1 & 2 Color 2" at bounding box center [657, 436] width 146 height 27
click at [635, 437] on h5 "Color 1 & 2" at bounding box center [625, 437] width 55 height 10
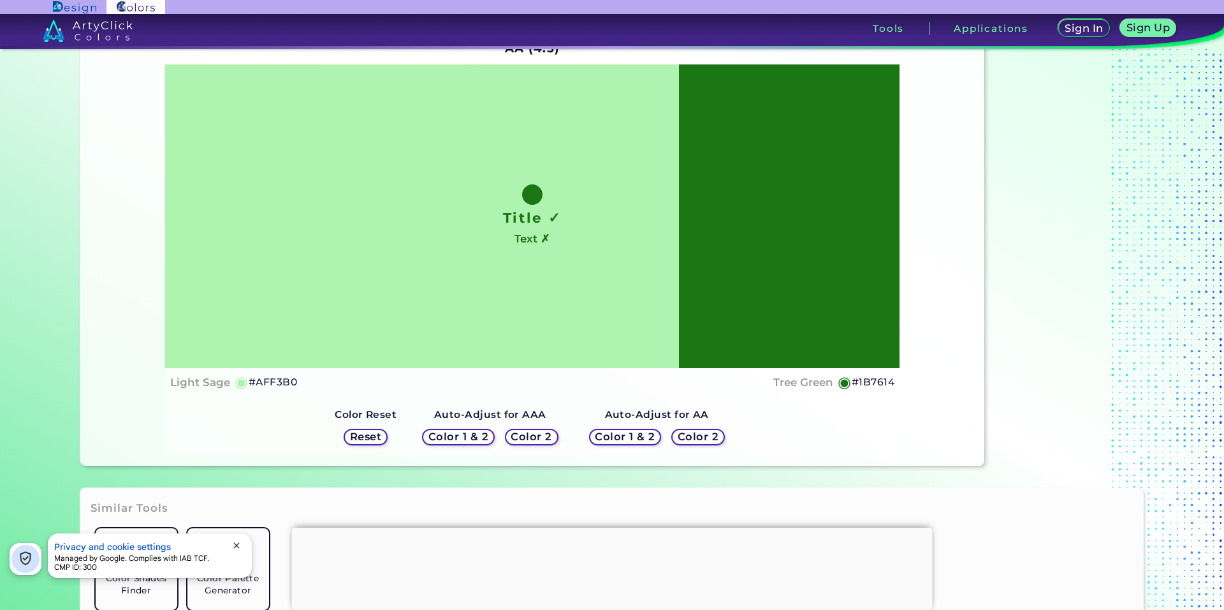
click at [481, 440] on h5 "Color 1 & 2" at bounding box center [458, 437] width 55 height 10
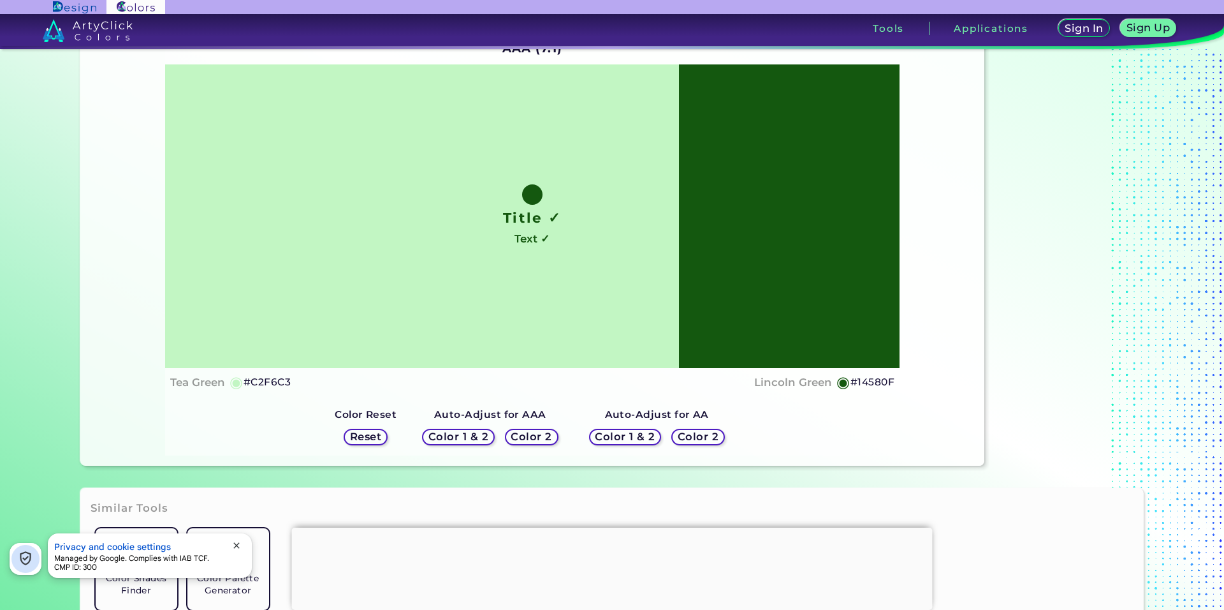
click at [619, 439] on h5 "Color 1 & 2" at bounding box center [625, 437] width 55 height 10
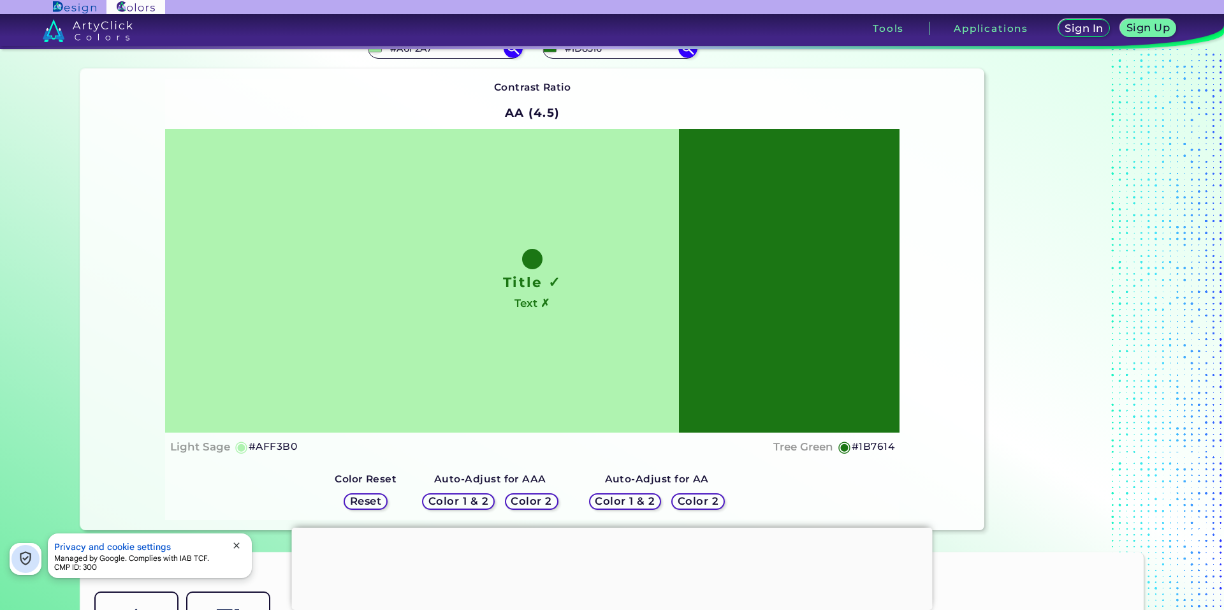
scroll to position [64, 0]
click at [681, 497] on h5 "Color 2" at bounding box center [699, 500] width 38 height 10
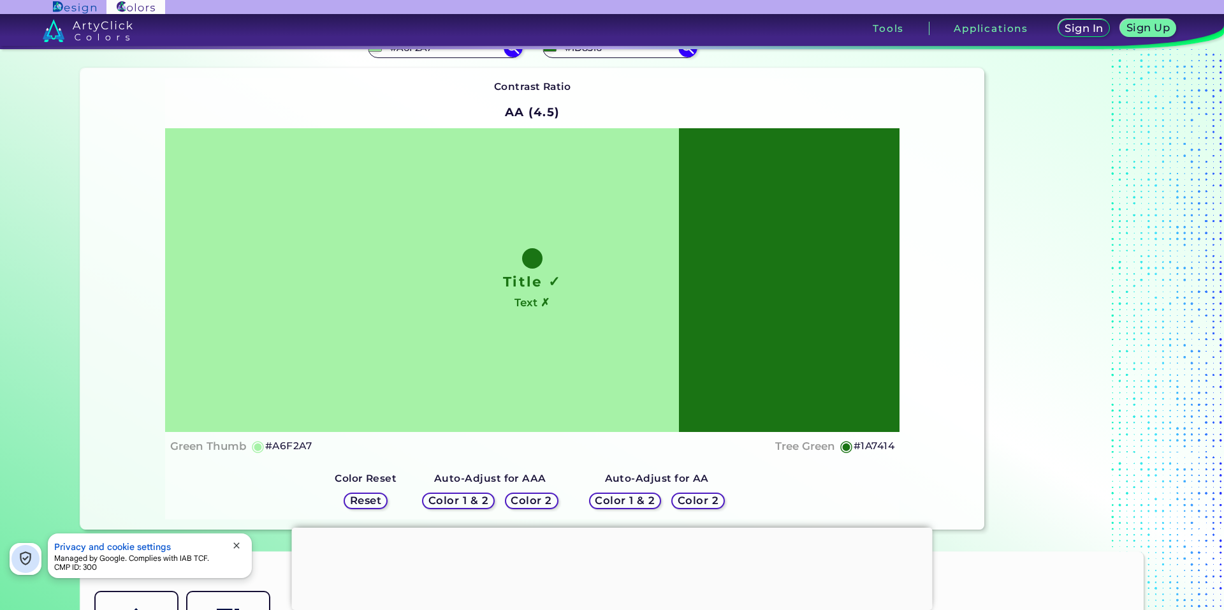
click at [617, 493] on div "Color 1 & 2" at bounding box center [625, 500] width 66 height 15
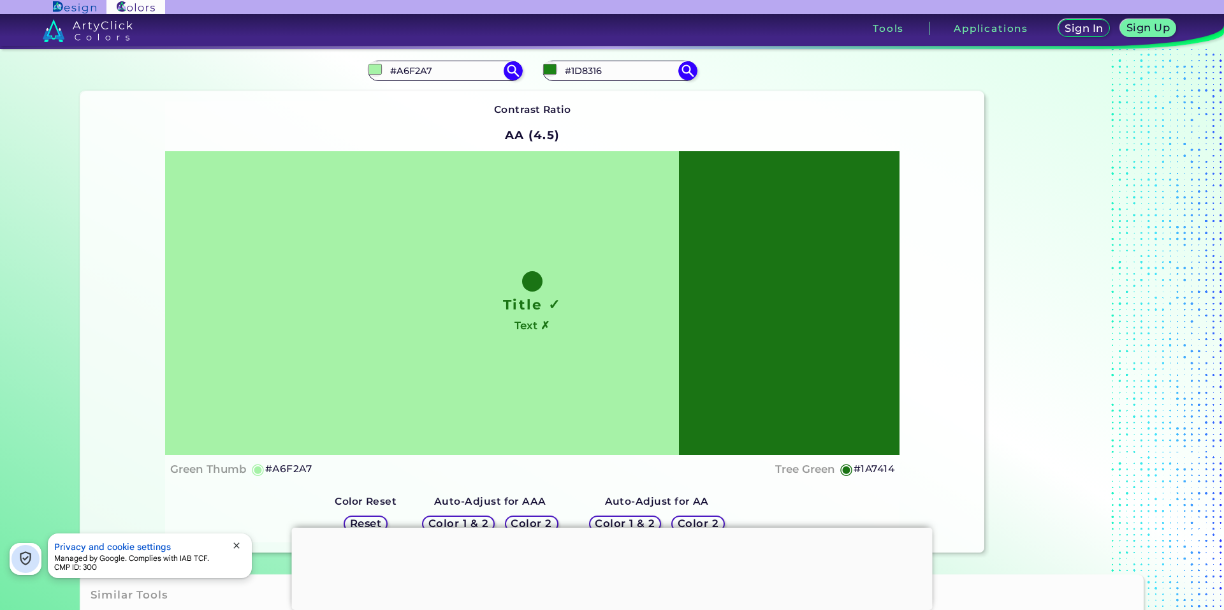
scroll to position [0, 0]
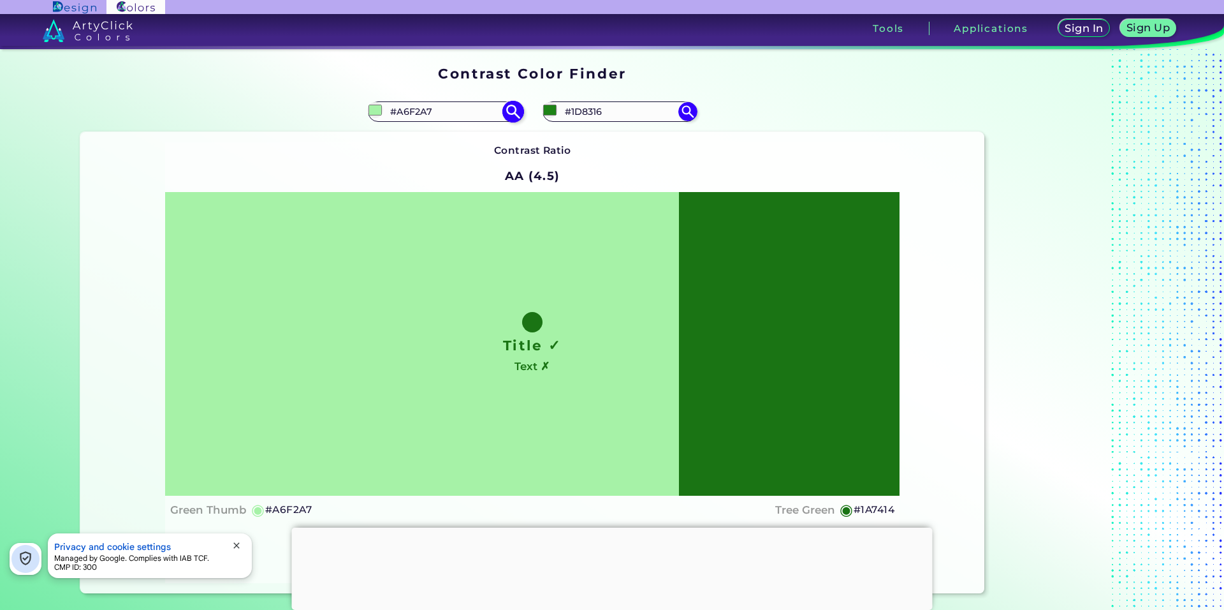
click at [372, 109] on input "#a6f2a7" at bounding box center [375, 110] width 16 height 16
type input "#a6f2bf"
type input "#A6F2BF"
type input "#a6f2c3"
type input "#A6F2C3"
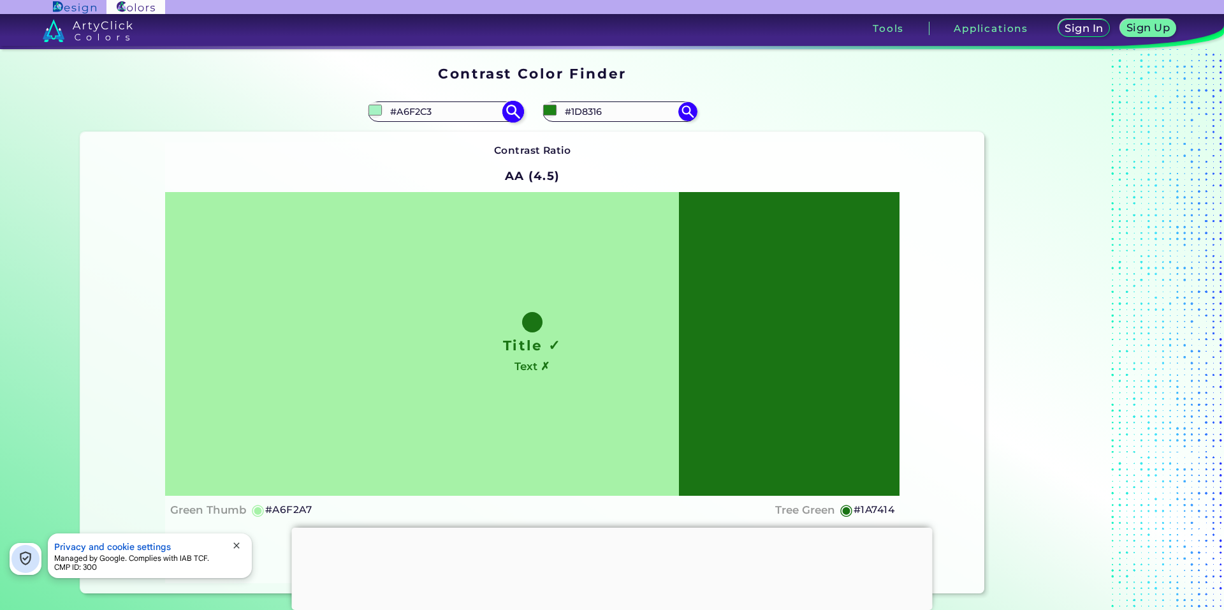
type input "#a6f2c7"
type input "#A6F2C7"
type input "#a6f2cb"
type input "#A6F2CB"
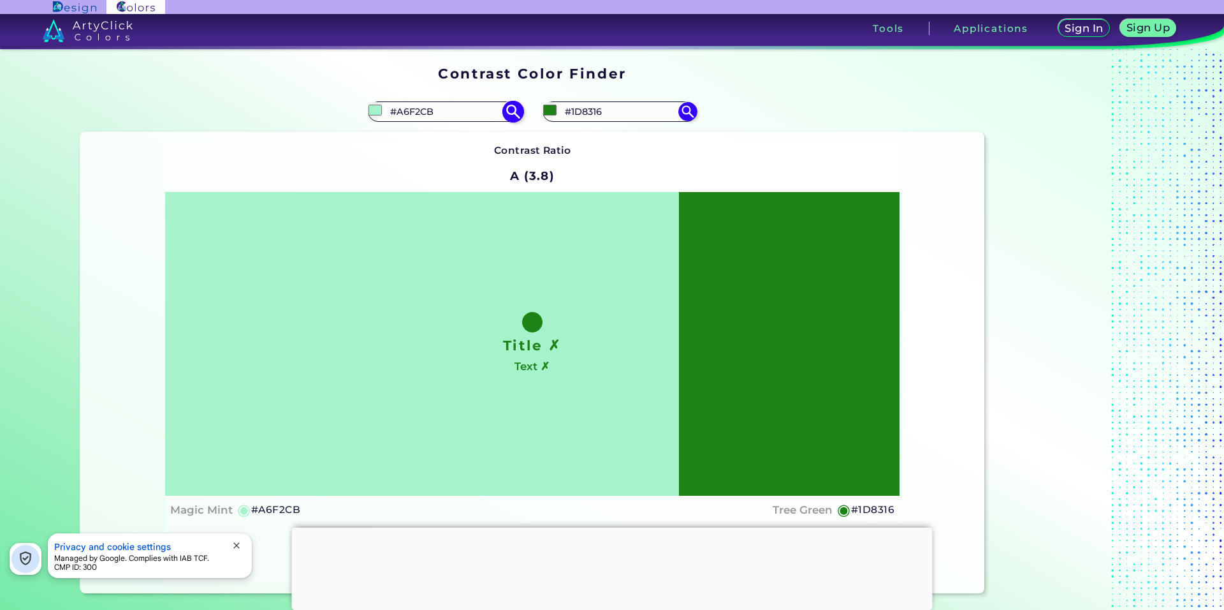
type input "#a6f2c7"
type input "#A6F2C7"
type input "#a6f2c3"
type input "#A6F2C3"
type input "#a6f2bd"
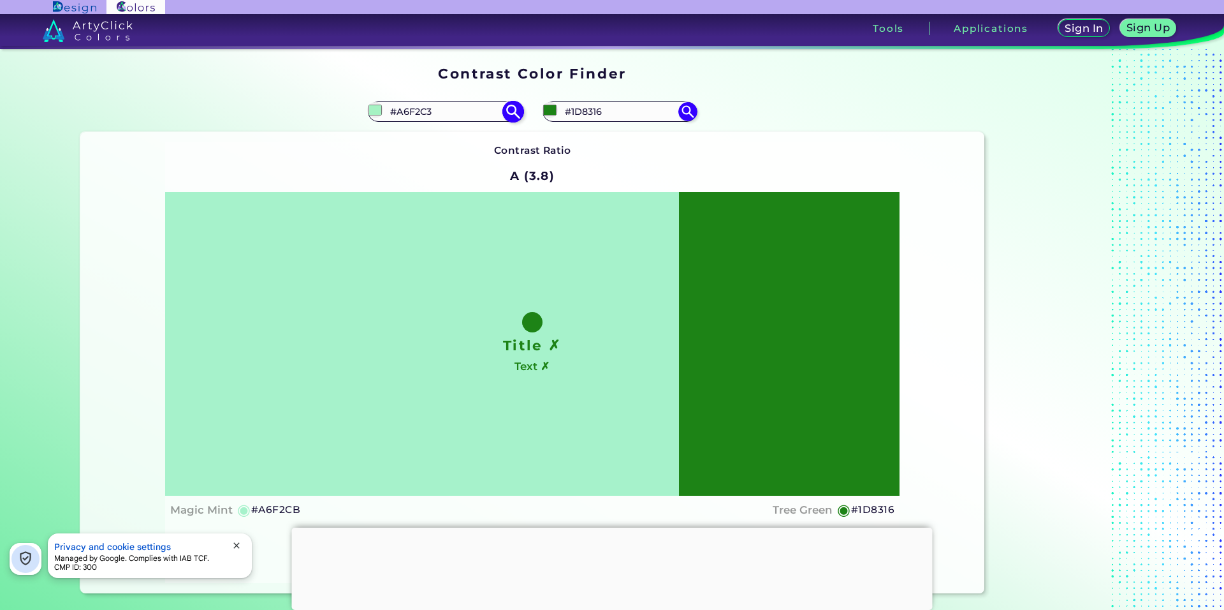
type input "#A6F2BD"
type input "#a6f2b5"
type input "#A6F2B5"
type input "#a6f2b3"
type input "#A6F2B3"
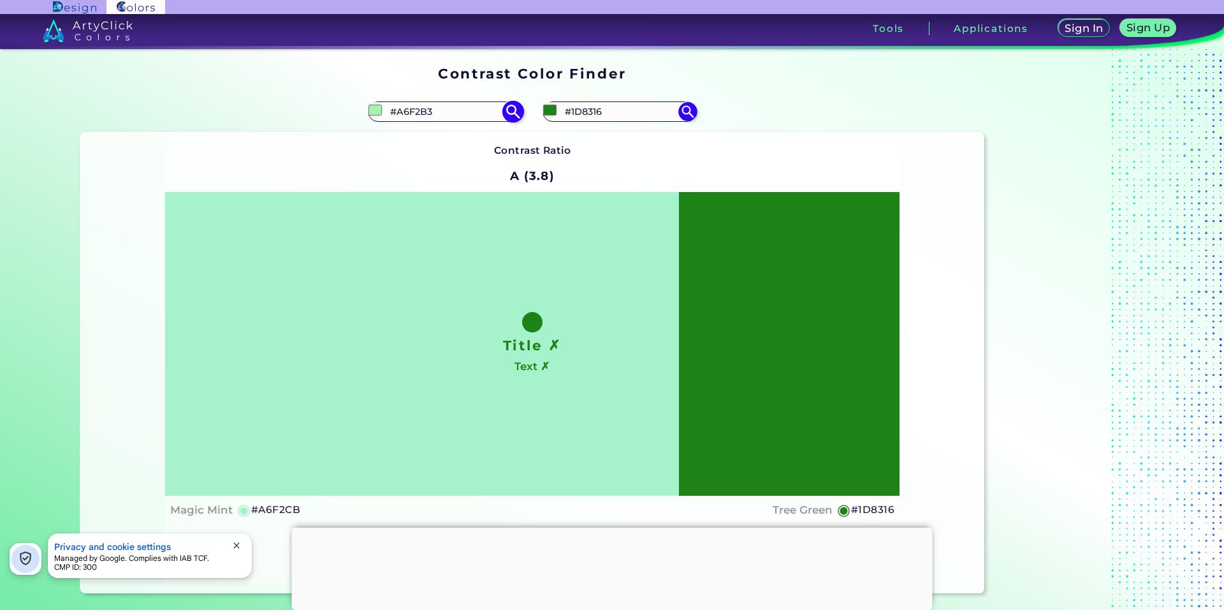
type input "#a6f2af"
type input "#A6F2AF"
type input "#a6f2ab"
type input "#A6F2AB"
type input "#a6f2a7"
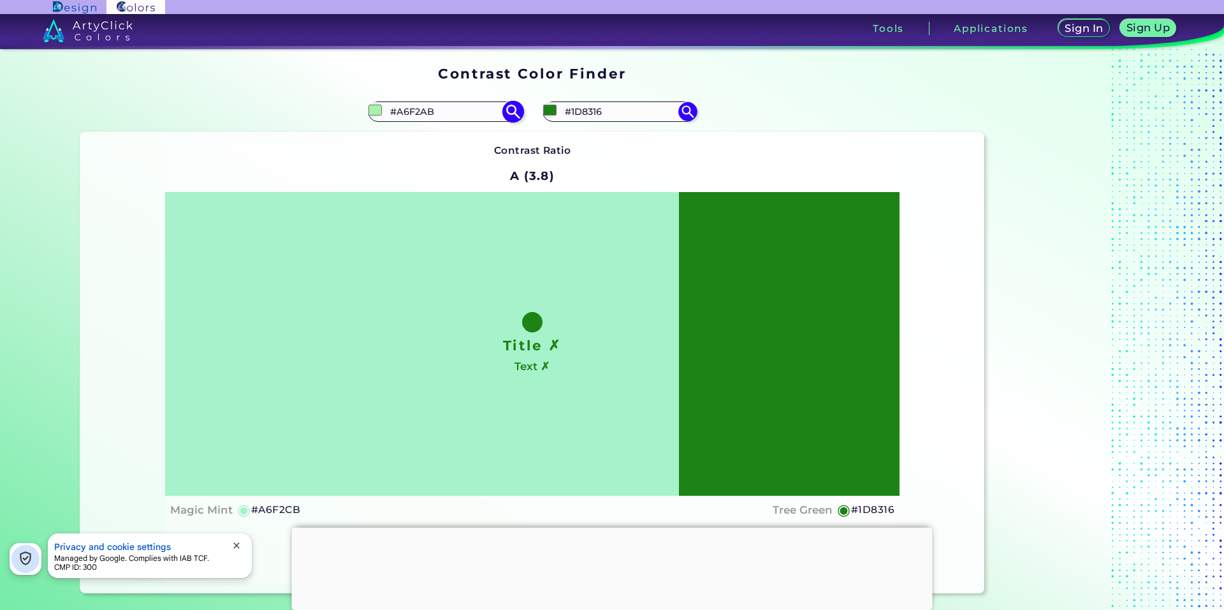
type input "#A6F2A7"
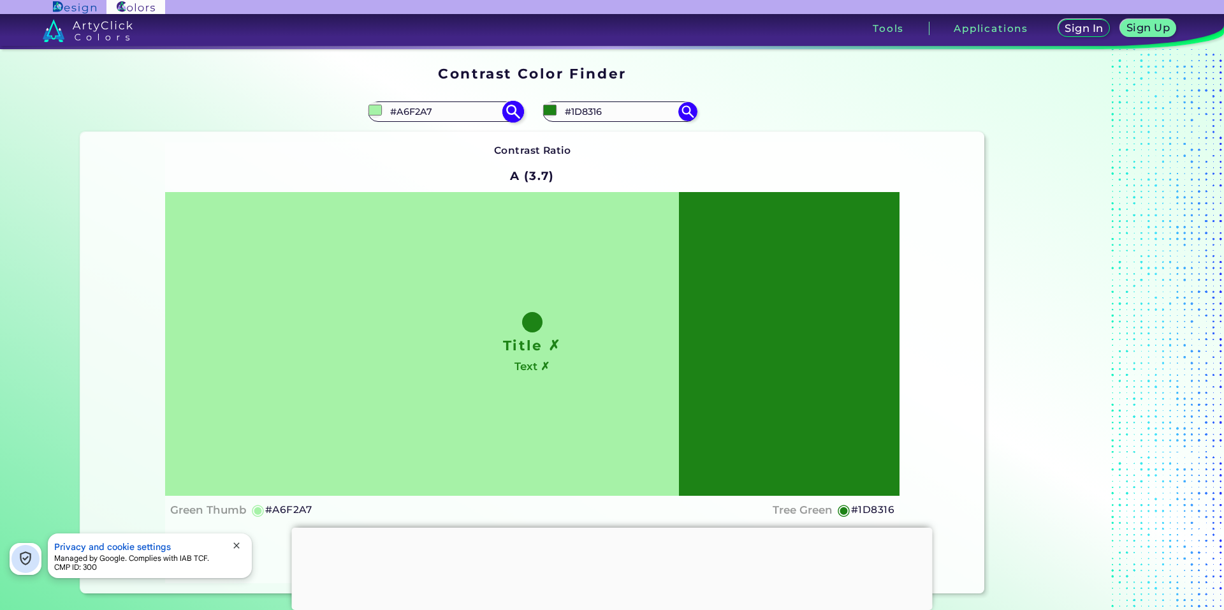
type input "#a7f2a6"
type input "#A7F2A6"
type input "#abf2a6"
type input "#ABF2A6"
type input "#aff2a6"
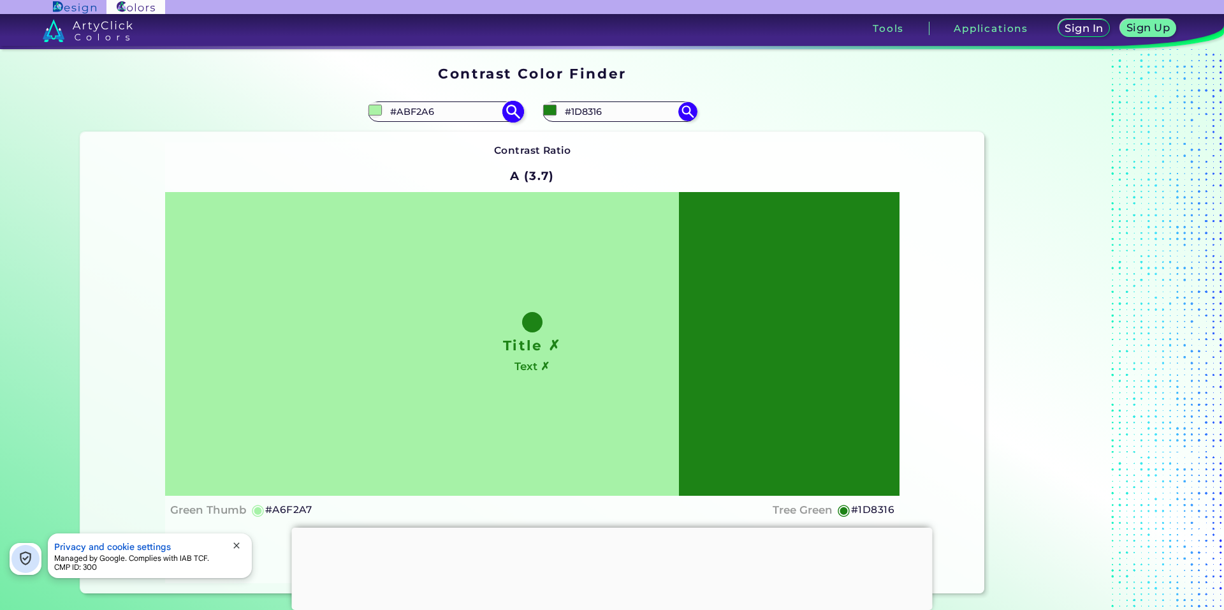
type input "#AFF2A6"
type input "#b3f2a6"
type input "#B3F2A6"
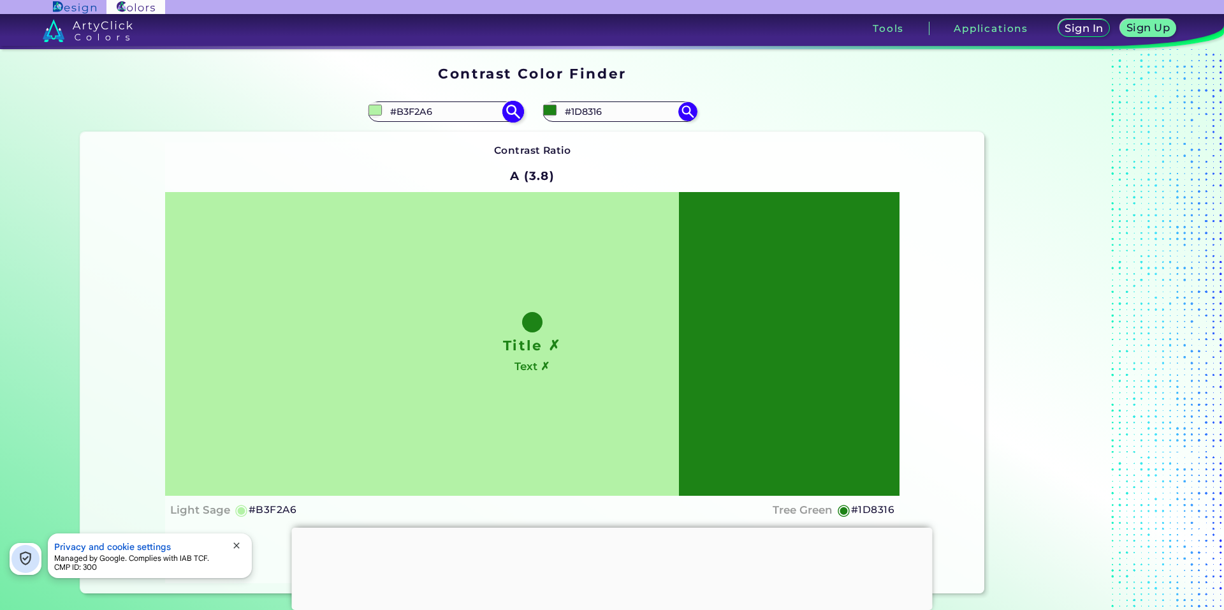
type input "#aff2a6"
type input "#AFF2A6"
type input "#abf2a6"
type input "#ABF2A6"
type input "#a7f2a6"
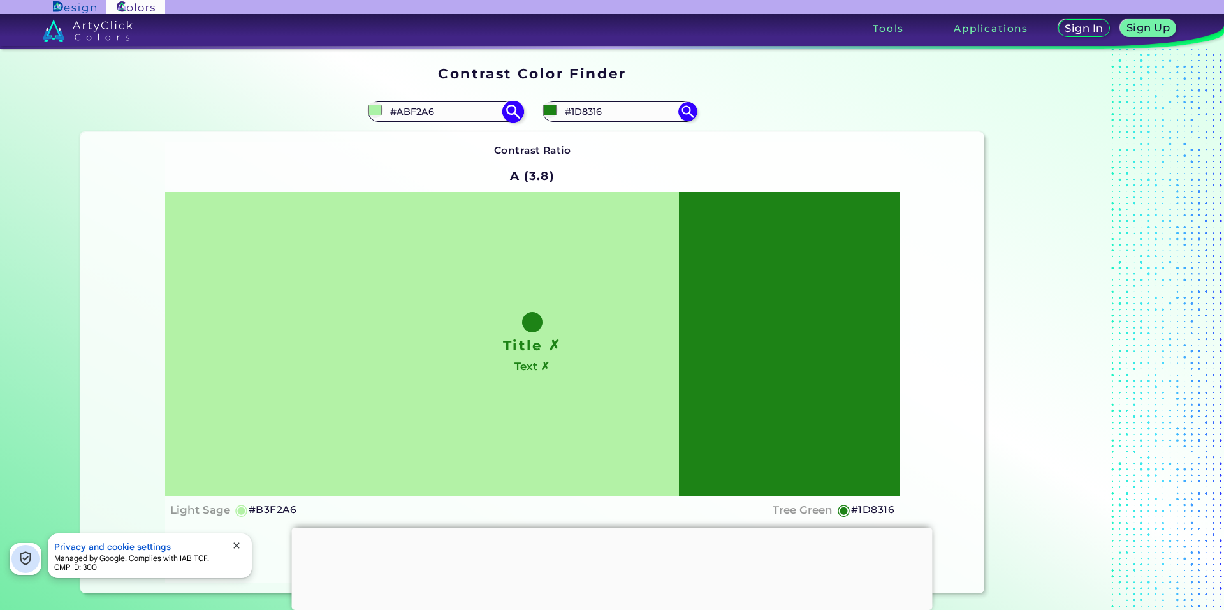
type input "#A7F2A6"
type input "#a6f2a7"
type input "#A6F2A7"
type input "#a6f2ab"
type input "#A6F2AB"
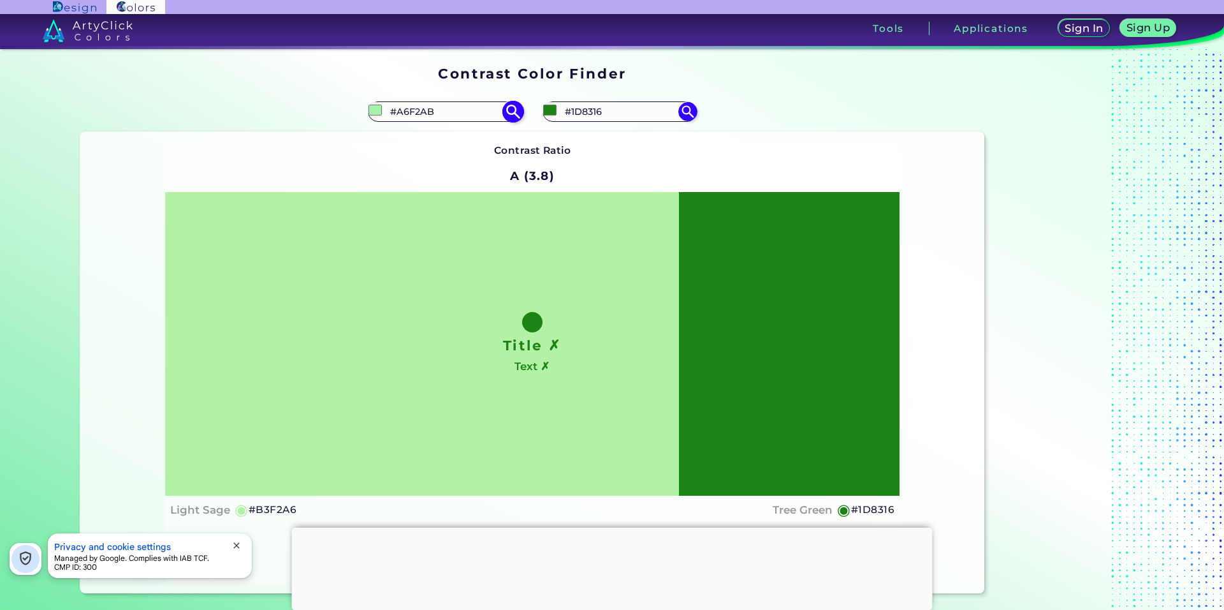
type input "#a6f2af"
type input "#A6F2AF"
type input "#a6f2b3"
type input "#A6F2B3"
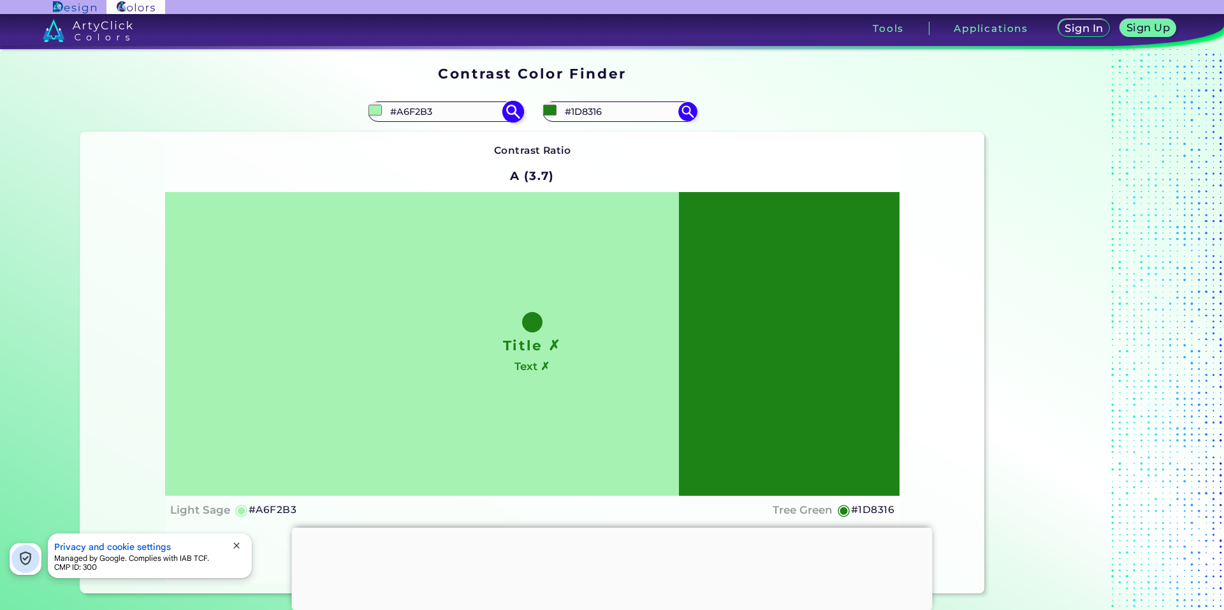
type input "#a6f2b5"
type input "#A6F2B5"
type input "#a6f2b9"
type input "#A6F2B9"
type input "#a6f2bd"
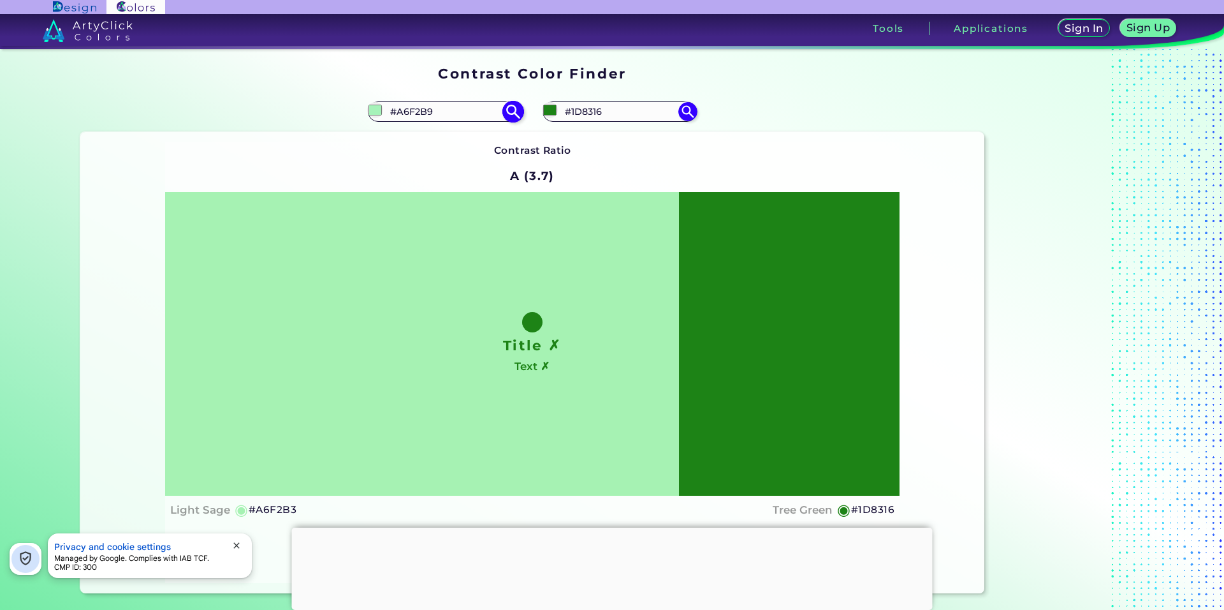
type input "#A6F2BD"
type input "#a6f2bf"
type input "#A6F2BF"
type input "#a6f2c3"
type input "#A6F2C3"
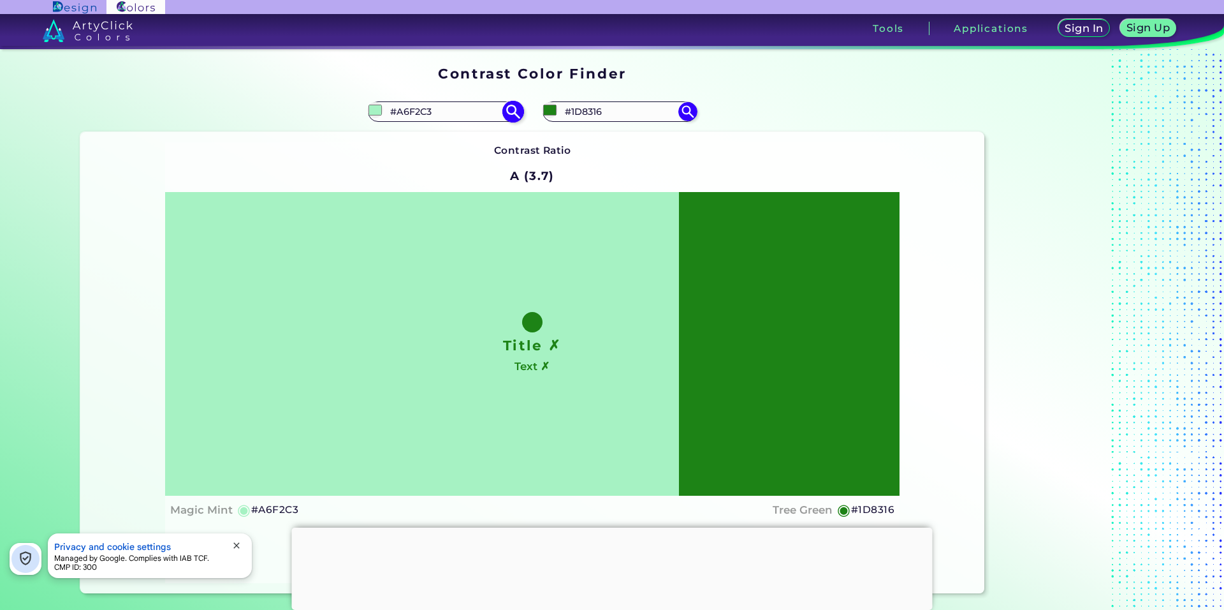
type input "#a6f2c7"
type input "#A6F2C7"
type input "#a6f2cb"
type input "#A6F2CB"
type input "#a6f2cf"
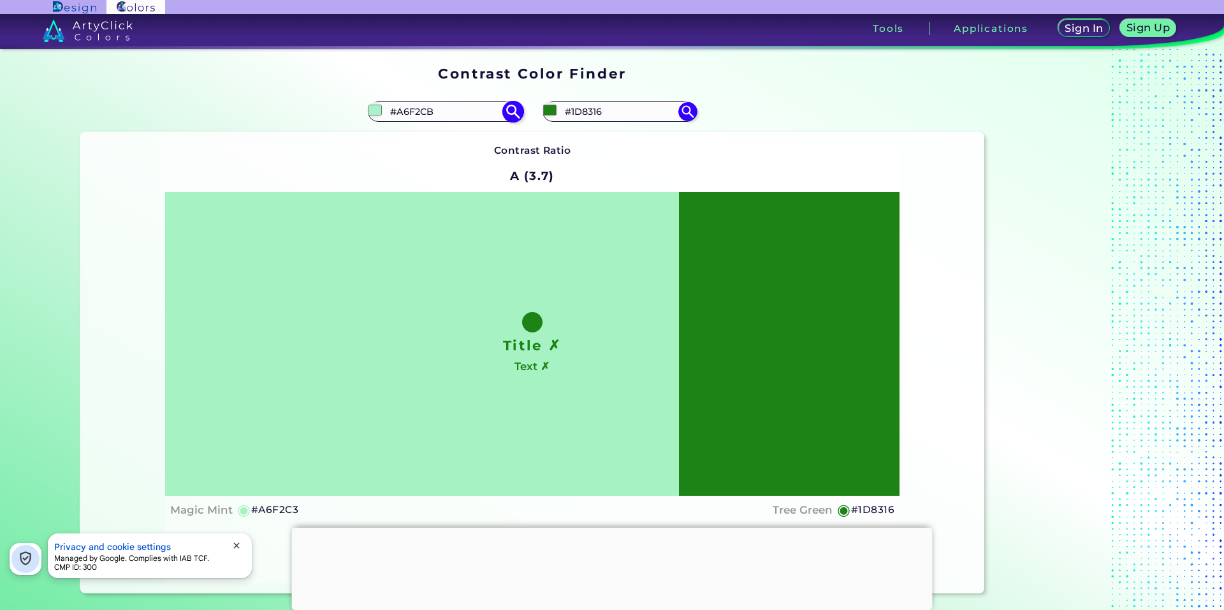
type input "#A6F2CF"
type input "#a6f2d1"
type input "#A6F2D1"
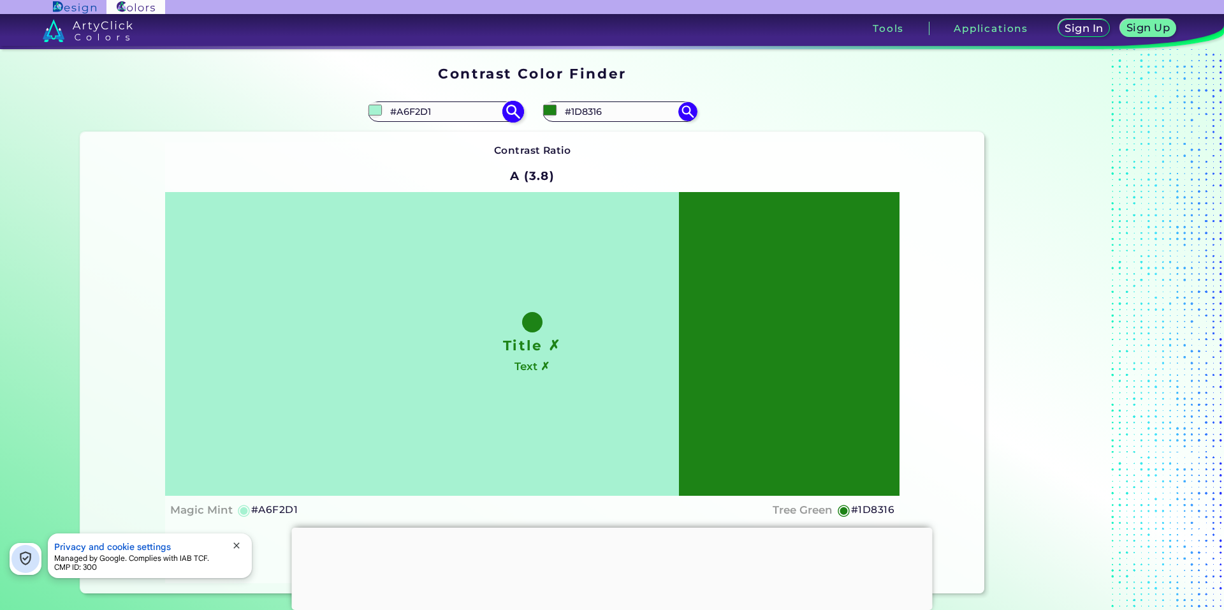
type input "#a6f2d5"
type input "#A6F2D5"
type input "#a6f2d9"
type input "#A6F2D9"
type input "#a6f2db"
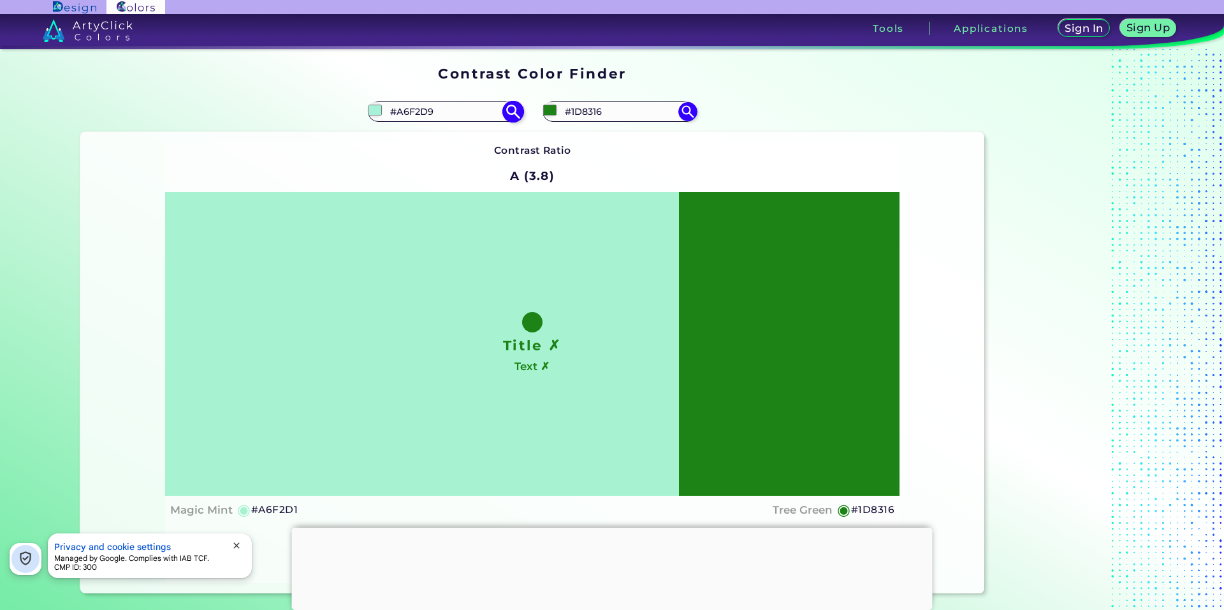
type input "#A6F2DB"
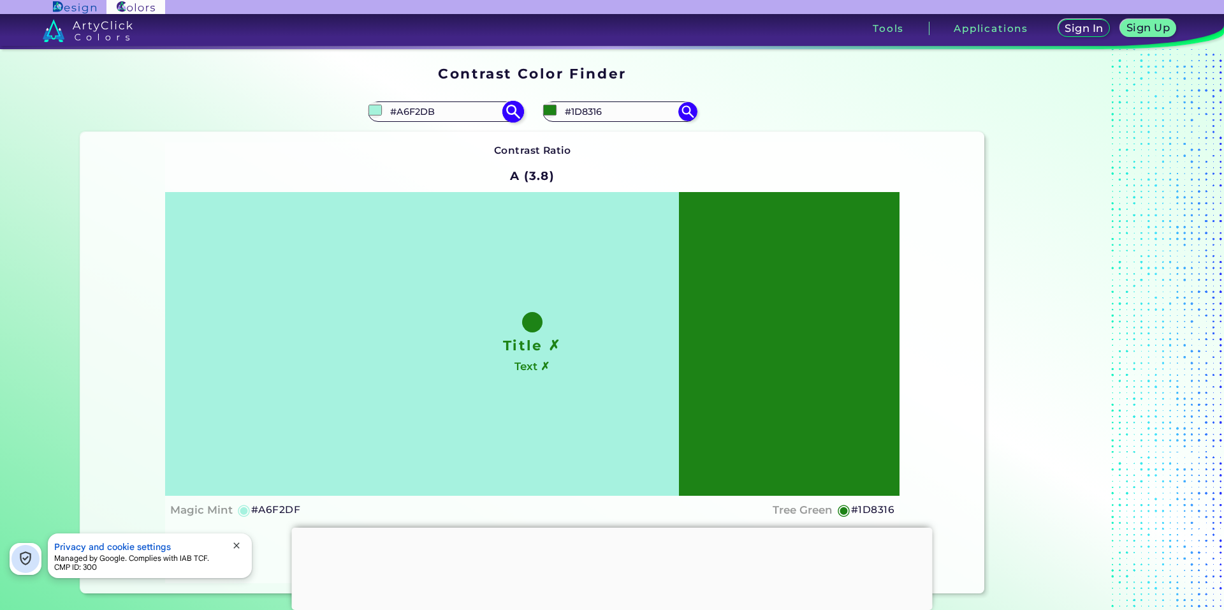
type input "#a6f2df"
type input "#A6F2DF"
type input "#a6f2e3"
type input "#A6F2E3"
type input "#a6f2e6"
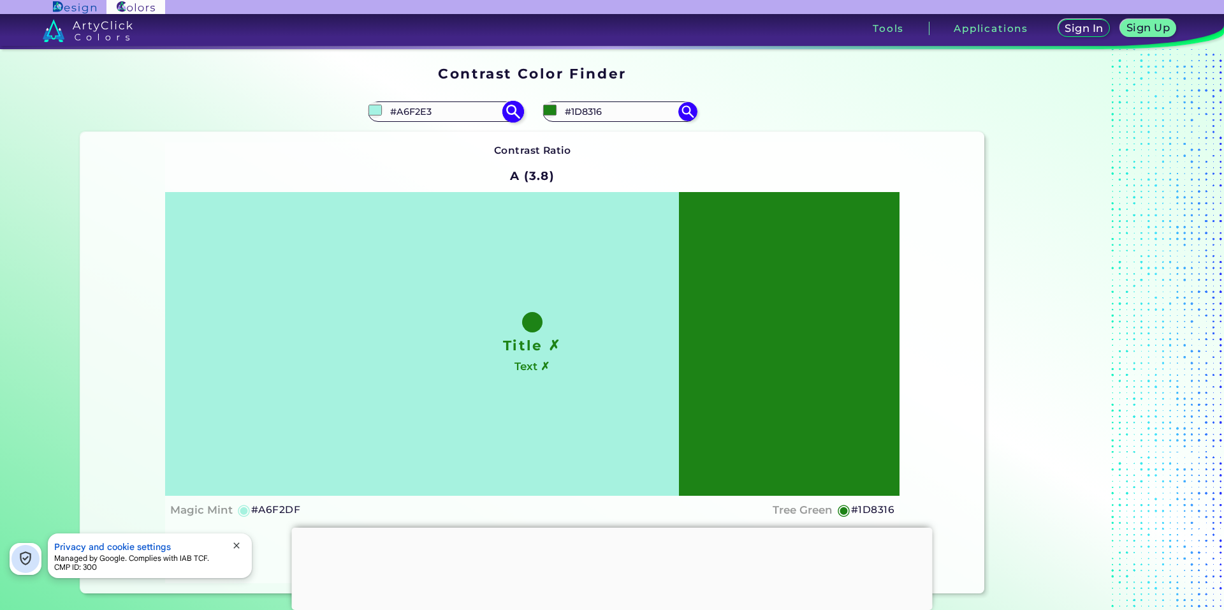
type input "#A6F2E6"
type input "#a6f2e9"
type input "#A6F2E9"
type input "#a6f2ed"
type input "#A6F2ED"
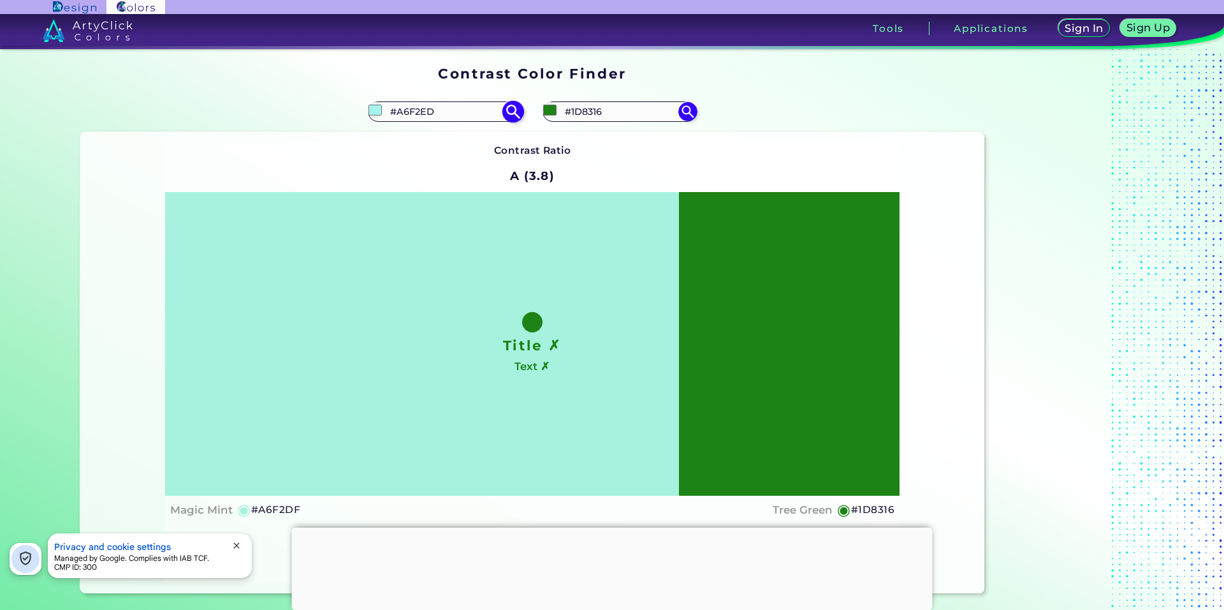
type input "#a6f2f1"
type input "#A6F2F1"
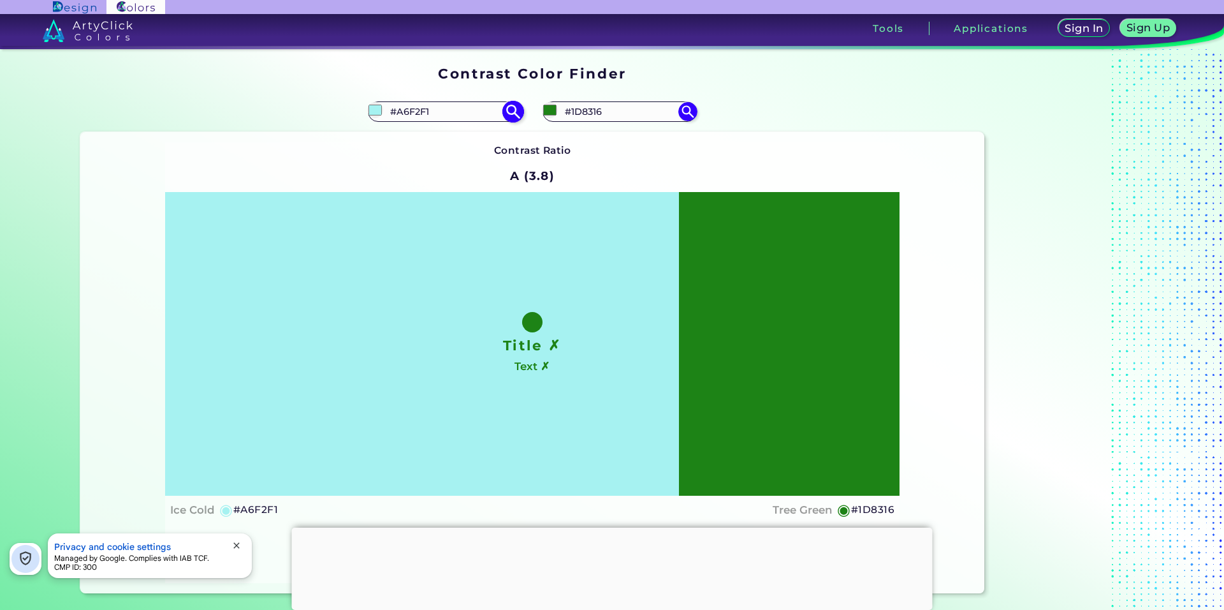
type input "#a6f1f2"
type input "#A6F1F2"
type input "#a6edf2"
type input "#A6EDF2"
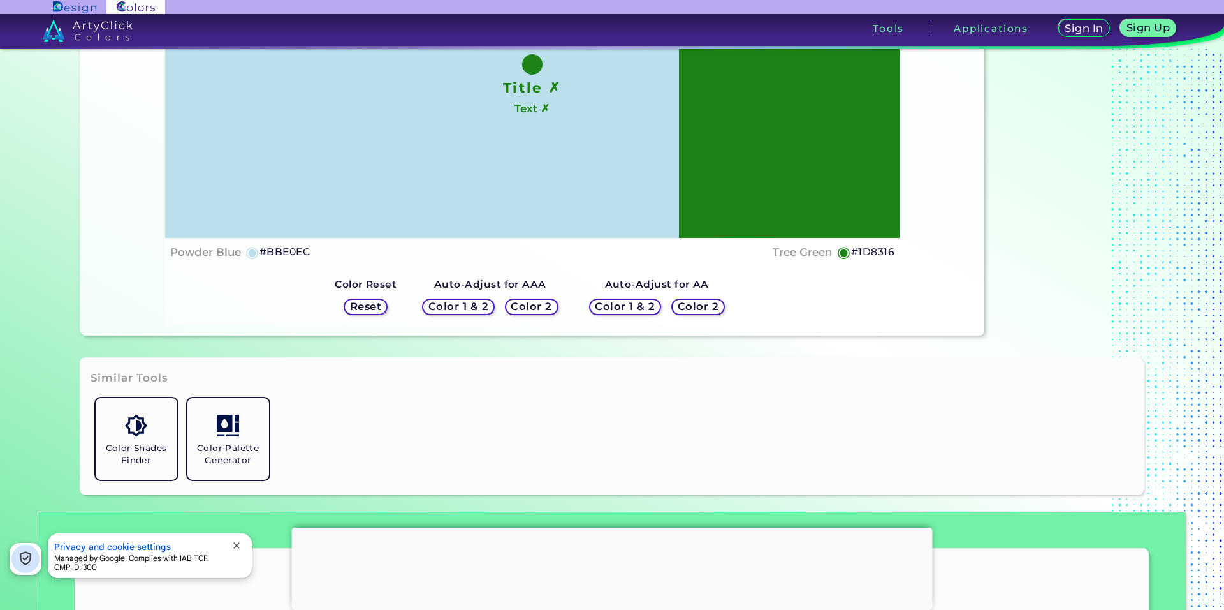
scroll to position [64, 0]
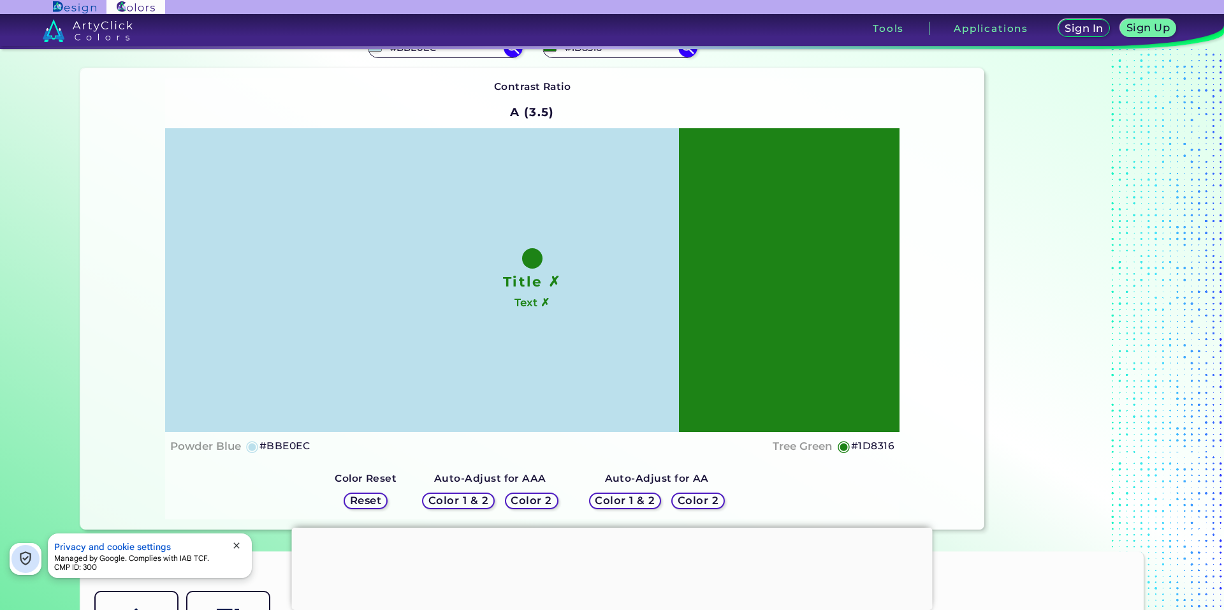
click at [474, 495] on h5 "Color 1 & 2" at bounding box center [458, 500] width 56 height 10
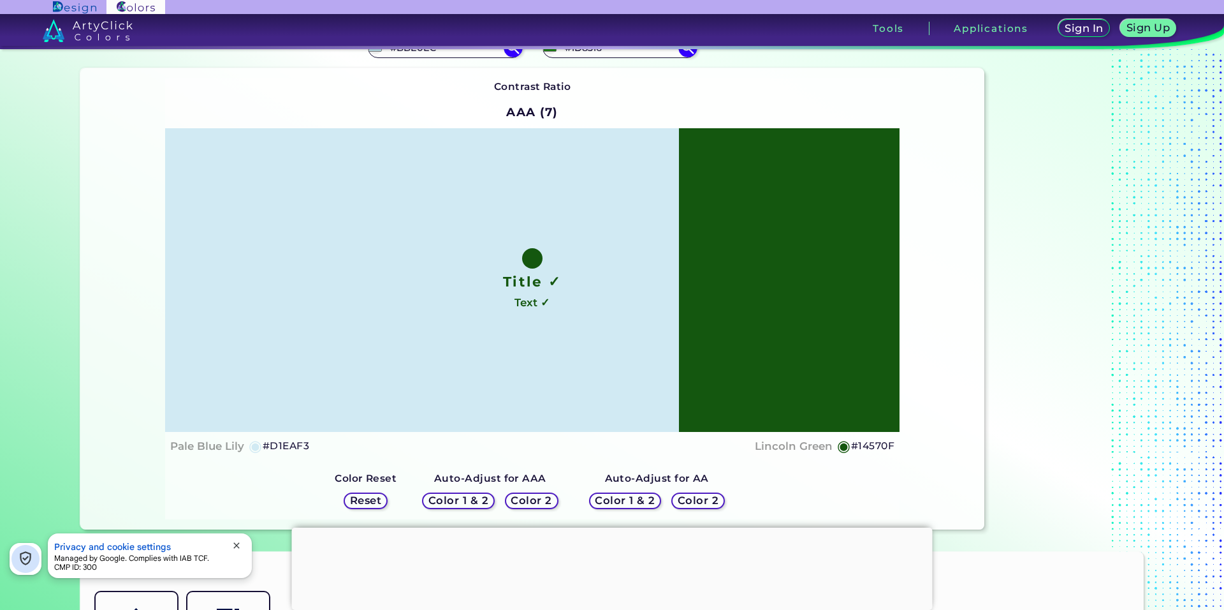
click at [623, 495] on h5 "Color 1 & 2" at bounding box center [625, 500] width 55 height 10
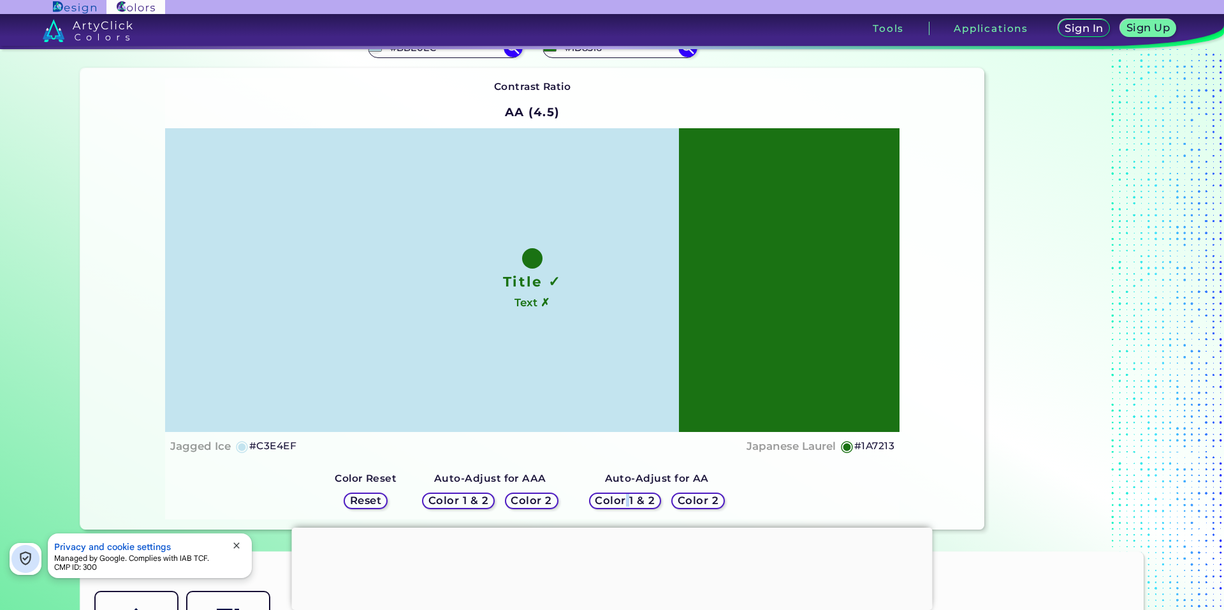
click at [623, 496] on h5 "Color 1 & 2" at bounding box center [625, 500] width 55 height 10
click at [520, 495] on h5 "Color 2" at bounding box center [532, 500] width 38 height 10
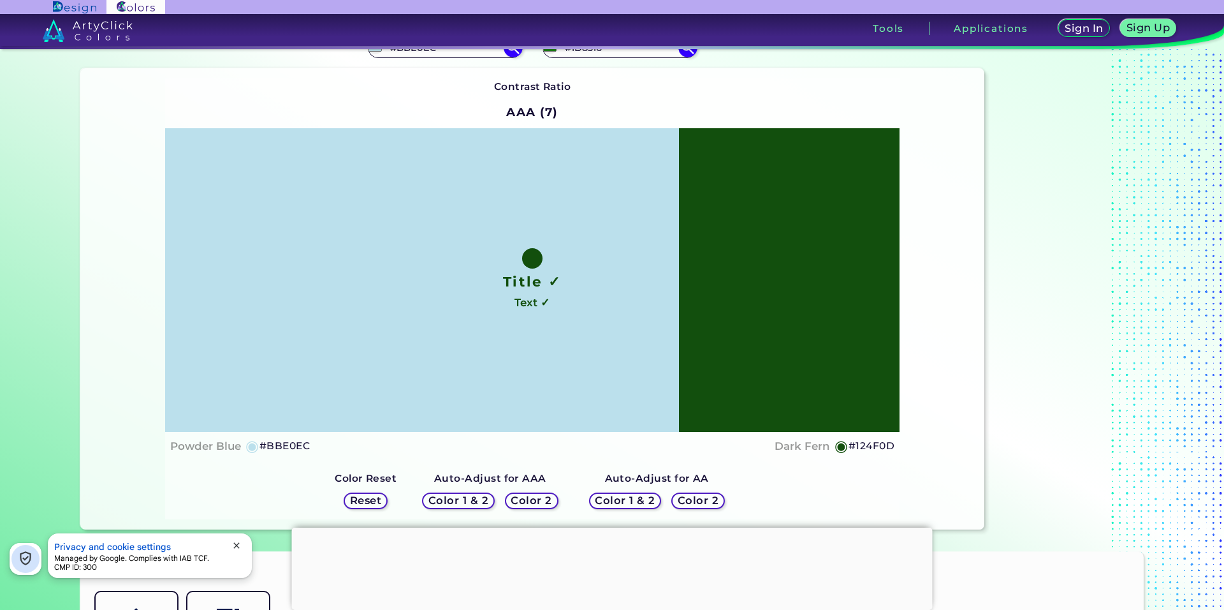
click at [469, 497] on h5 "Color 1 & 2" at bounding box center [457, 500] width 55 height 10
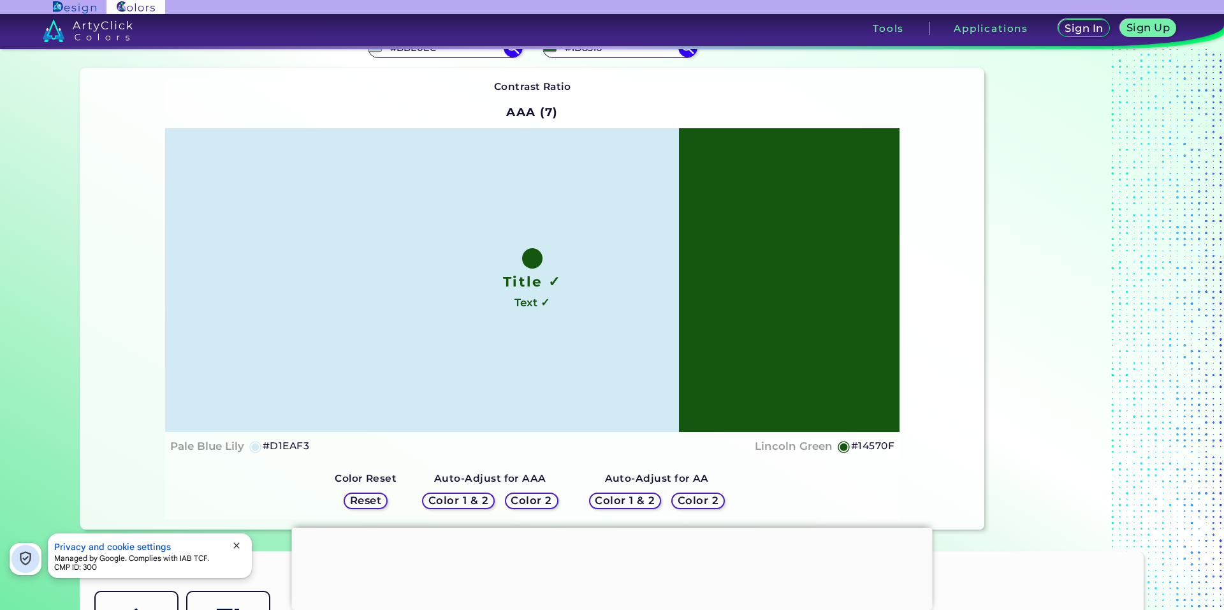
click at [689, 497] on h5 "Color 2" at bounding box center [699, 500] width 38 height 10
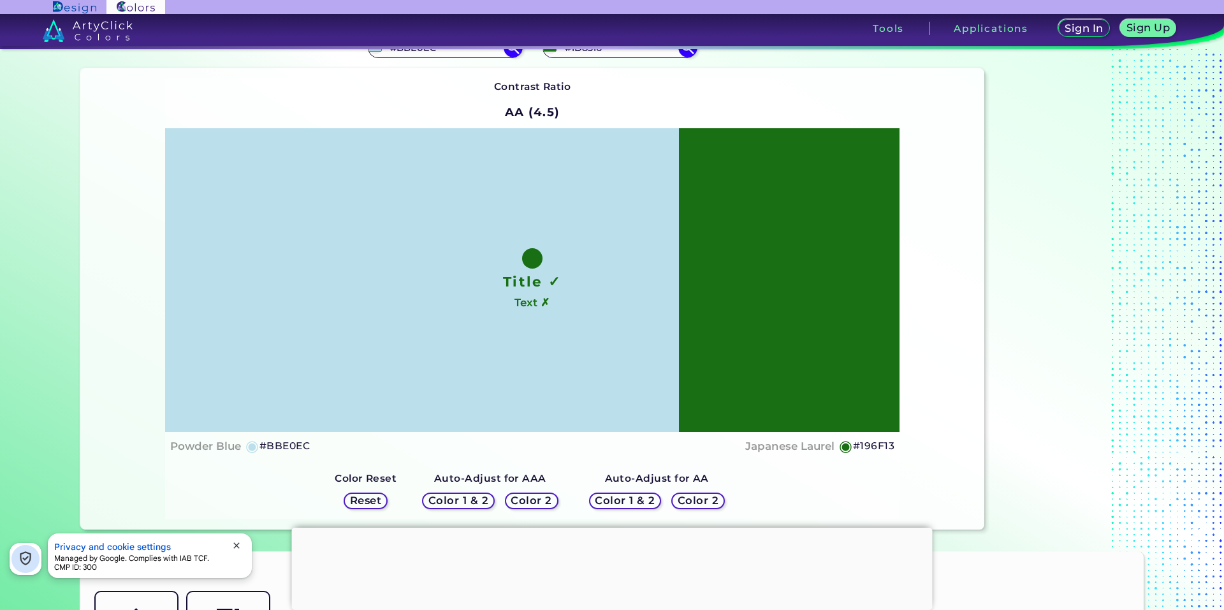
click at [638, 495] on h5 "Color 1 & 2" at bounding box center [625, 500] width 55 height 10
click at [521, 490] on div "Color 1 & 2 Color 2" at bounding box center [490, 500] width 146 height 27
click at [505, 494] on div "Color 1 & 2 Color 2" at bounding box center [490, 500] width 146 height 27
click at [532, 495] on h5 "Color 2" at bounding box center [532, 500] width 38 height 10
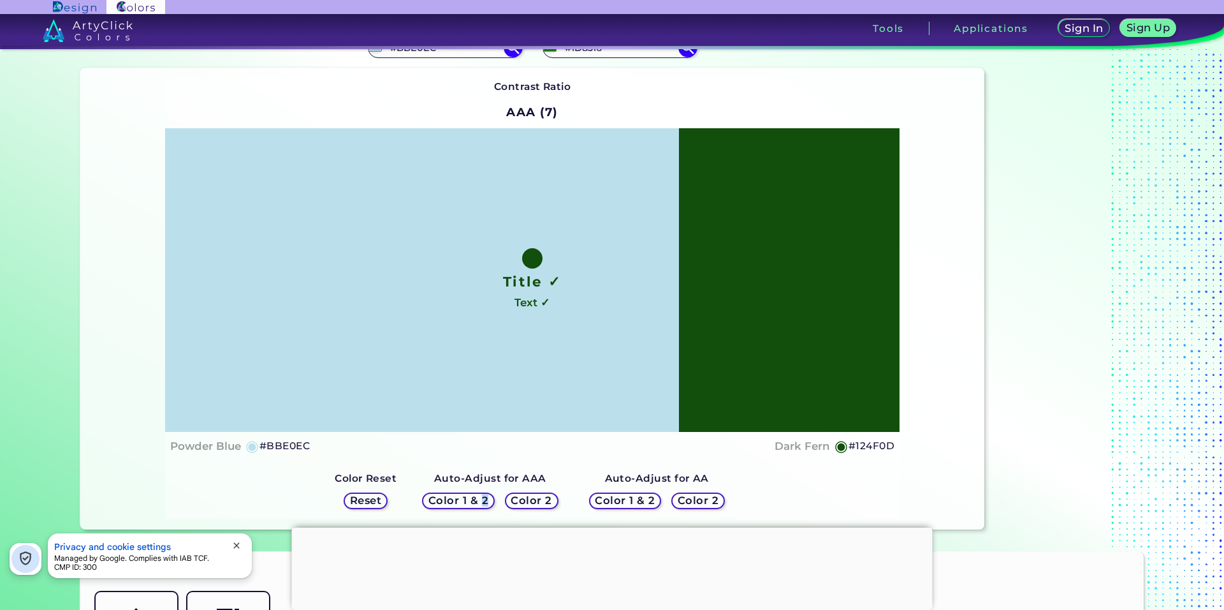
click at [483, 501] on h5 "Color 1 & 2" at bounding box center [458, 500] width 55 height 10
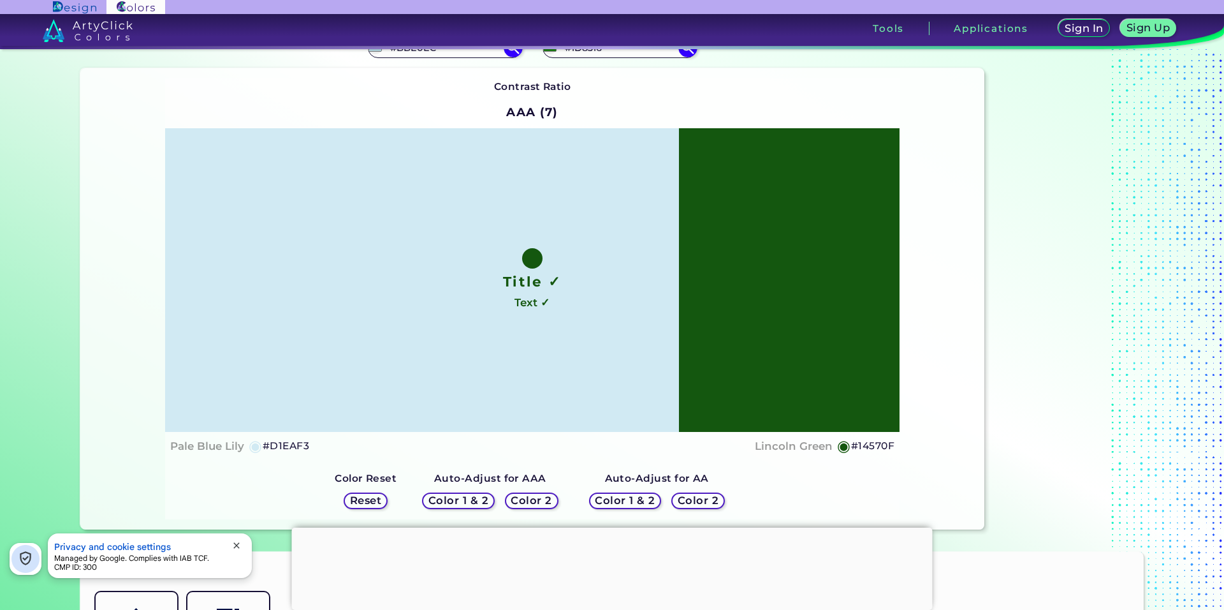
click at [626, 500] on h5 "Color 1 & 2" at bounding box center [625, 500] width 55 height 10
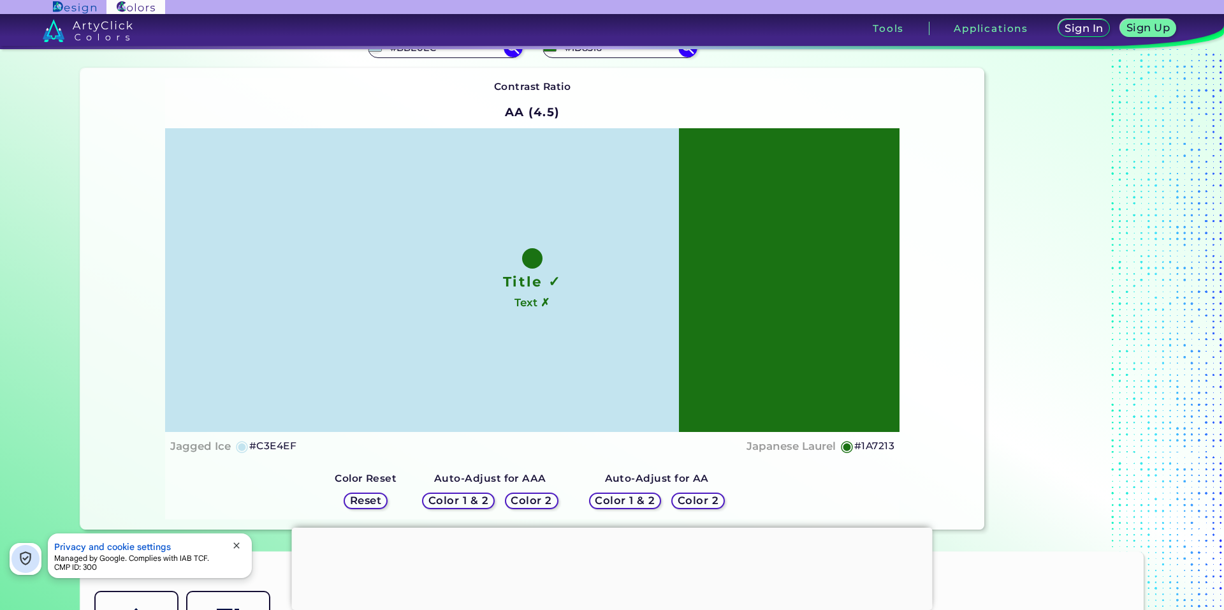
click at [277, 449] on h5 "#C3E4EF" at bounding box center [272, 445] width 47 height 17
click at [869, 443] on h5 "#1A7213" at bounding box center [875, 445] width 40 height 17
click at [692, 502] on h5 "Color 2" at bounding box center [698, 500] width 37 height 10
click at [531, 499] on h5 "Color 2" at bounding box center [532, 500] width 38 height 10
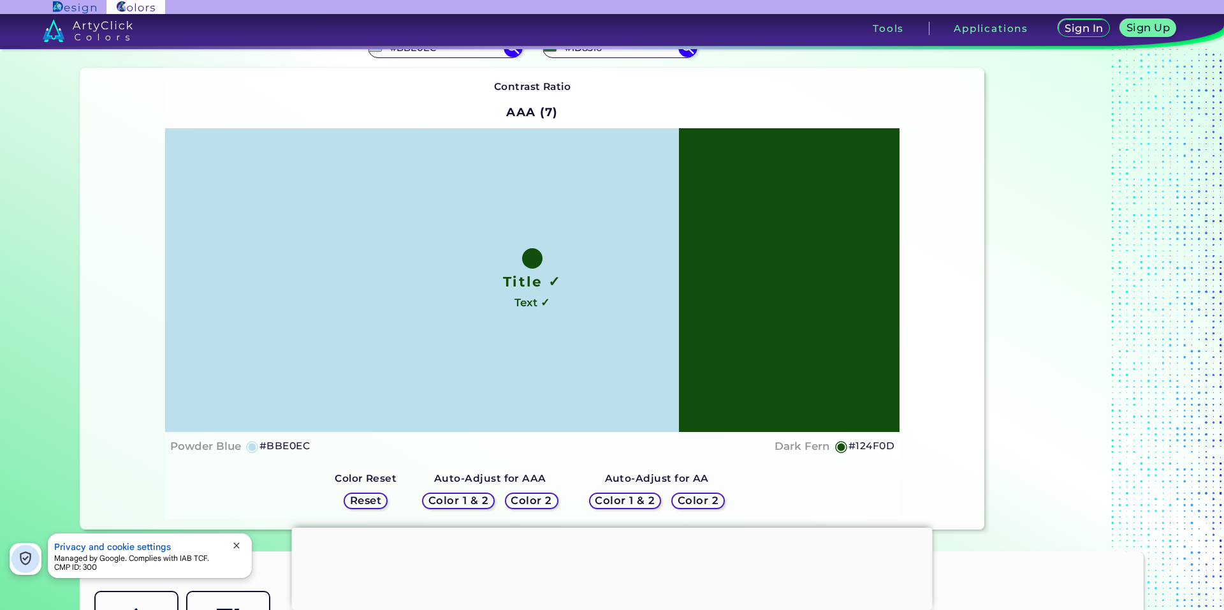
click at [618, 497] on h5 "Color 1 & 2" at bounding box center [625, 500] width 57 height 10
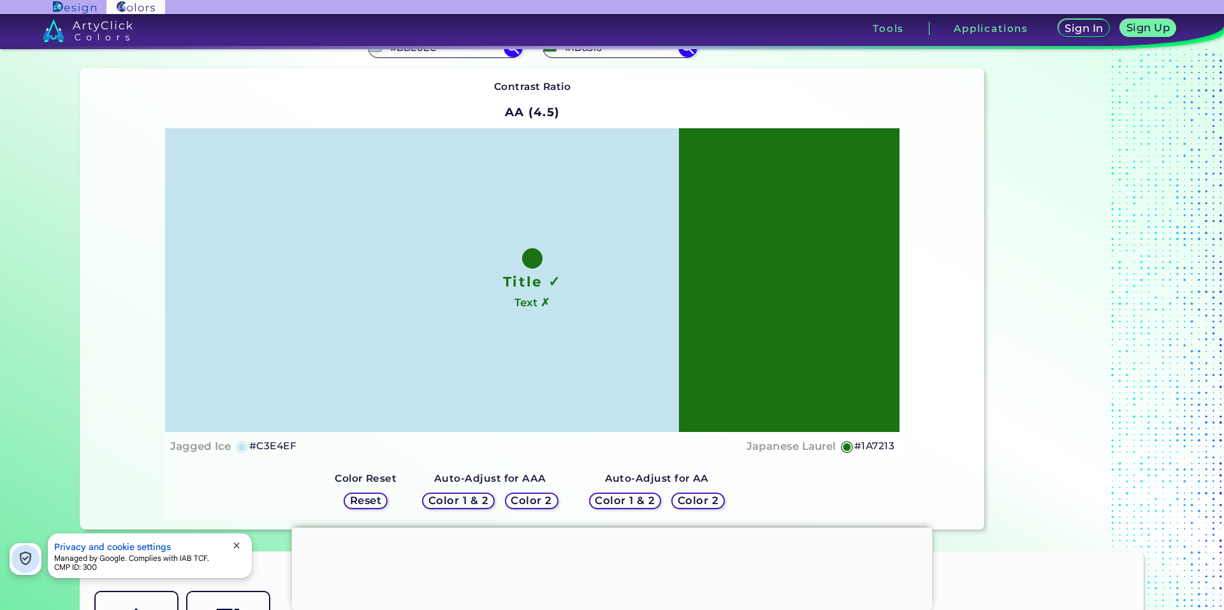
click at [473, 499] on h5 "Color 1 & 2" at bounding box center [458, 500] width 55 height 10
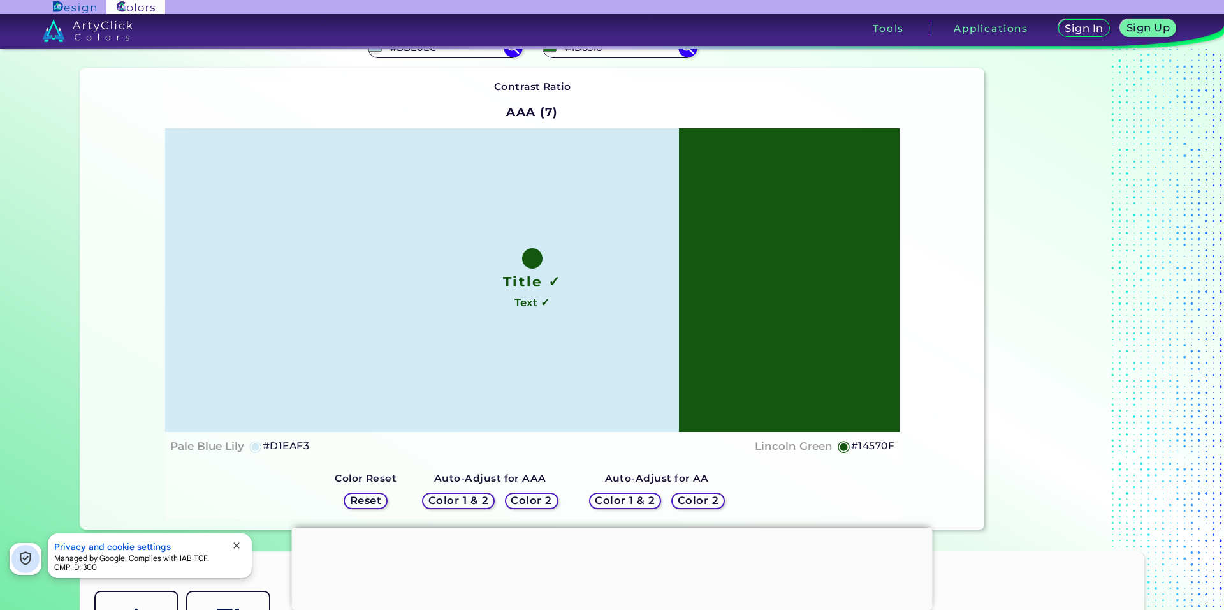
click at [378, 499] on h5 "Reset" at bounding box center [365, 500] width 29 height 10
